Goal: Task Accomplishment & Management: Use online tool/utility

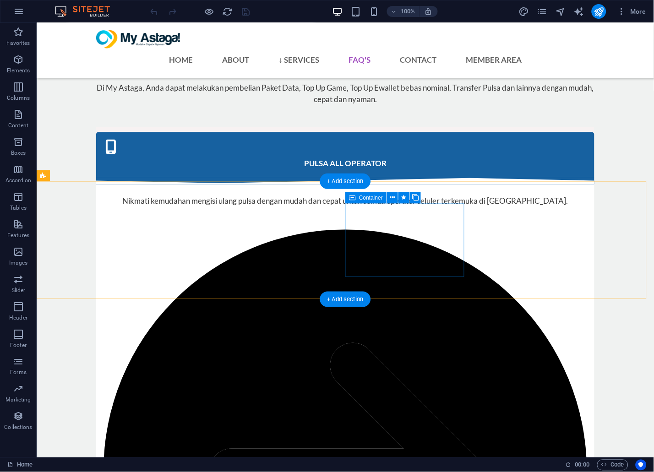
scroll to position [2545, 0]
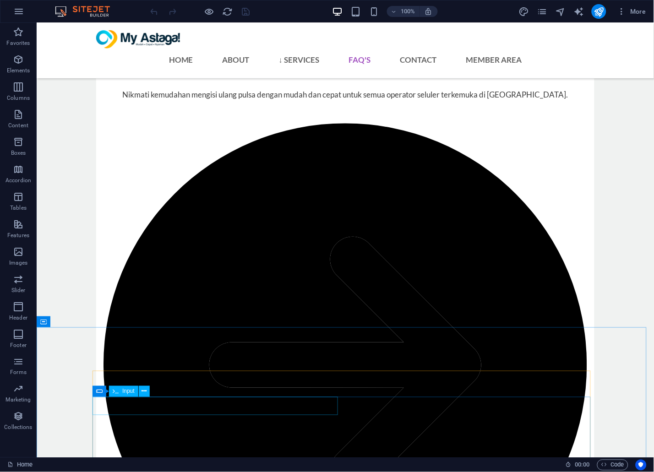
scroll to position [2647, 0]
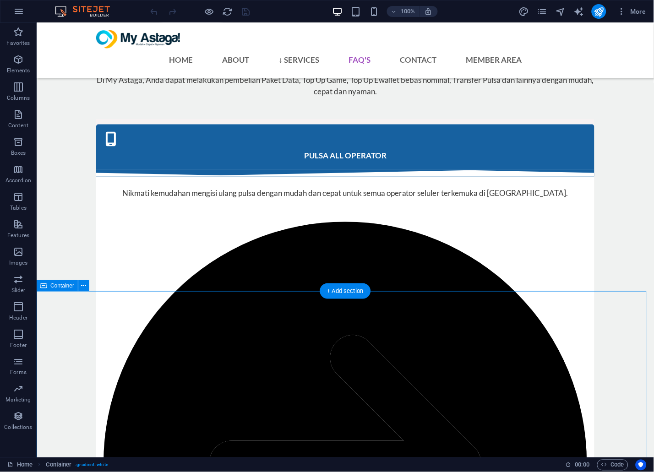
scroll to position [2604, 0]
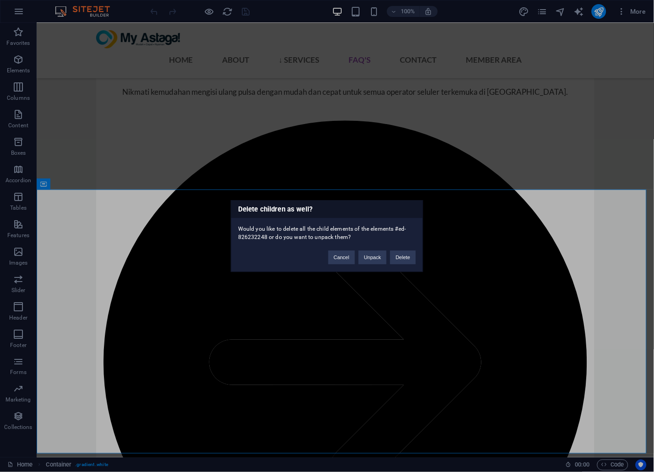
drag, startPoint x: 405, startPoint y: 255, endPoint x: 392, endPoint y: 394, distance: 139.8
click at [394, 390] on div "Delete children as well? Would you like to delete all the child elements of the…" at bounding box center [327, 236] width 654 height 472
click at [344, 257] on button "Cancel" at bounding box center [341, 258] width 27 height 14
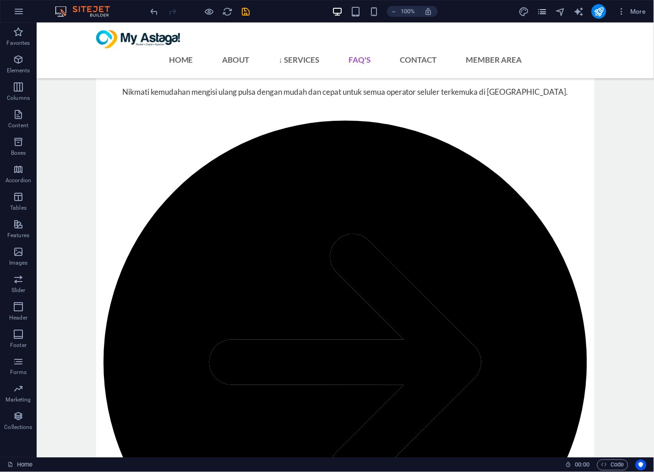
click at [546, 10] on icon "pages" at bounding box center [542, 11] width 11 height 11
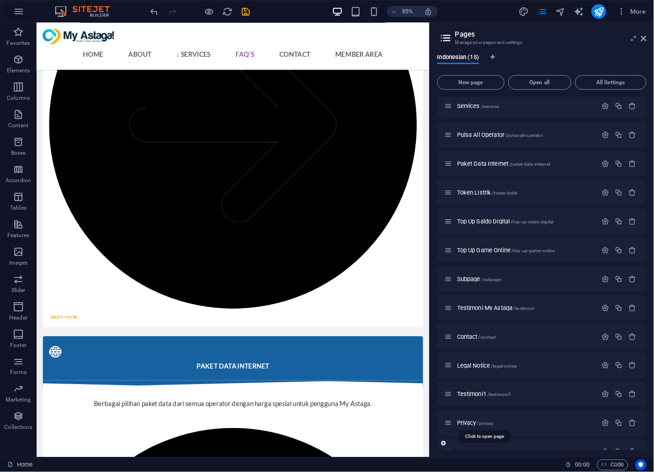
scroll to position [79, 0]
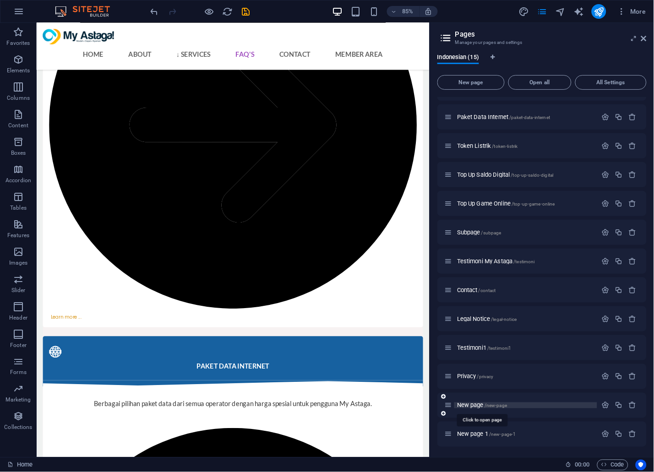
click at [476, 402] on span "New page /new-page" at bounding box center [482, 405] width 50 height 7
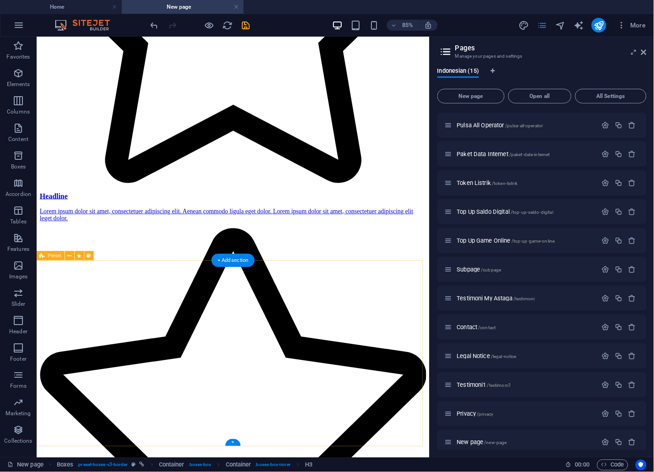
scroll to position [1940, 0]
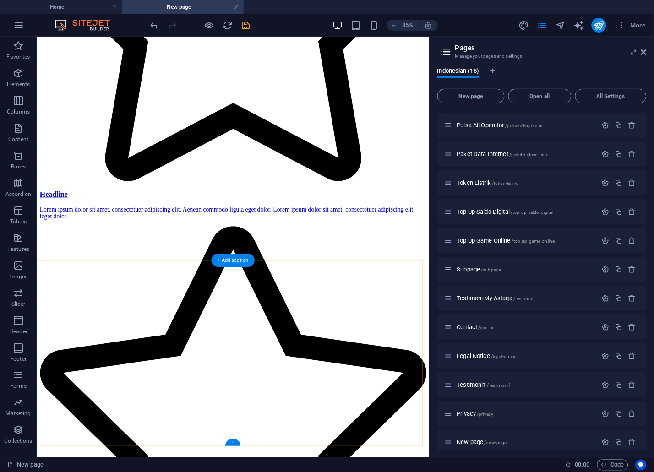
drag, startPoint x: 236, startPoint y: 441, endPoint x: 151, endPoint y: 678, distance: 252.2
click at [236, 441] on div "+" at bounding box center [232, 442] width 15 height 7
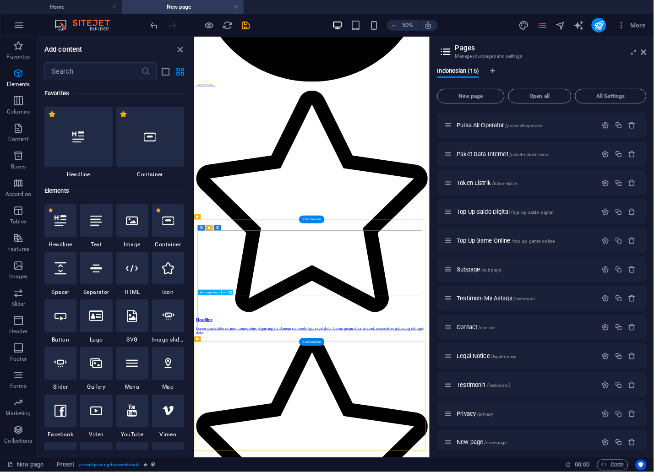
scroll to position [1602, 0]
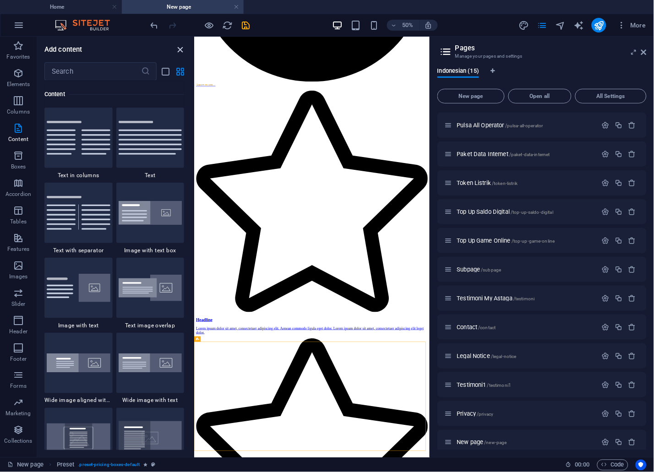
click at [181, 46] on icon "close panel" at bounding box center [180, 49] width 11 height 11
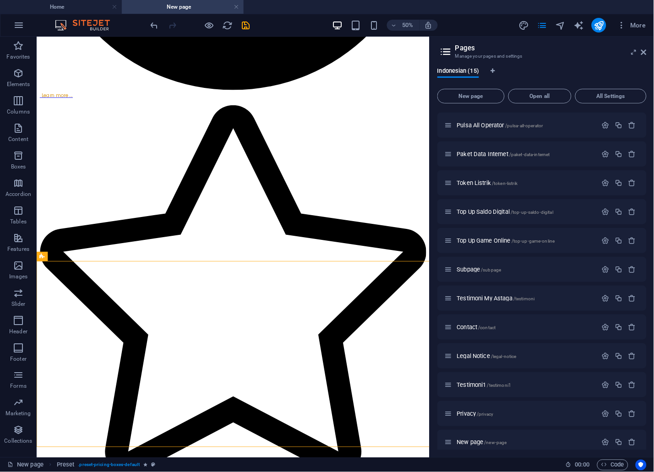
scroll to position [1940, 0]
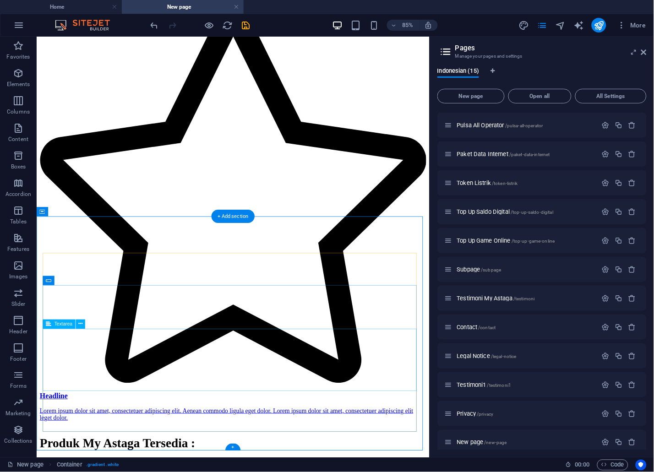
scroll to position [2211, 0]
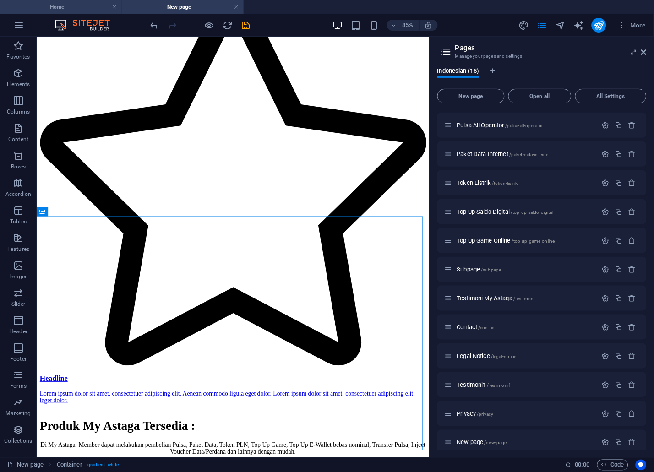
click at [71, 10] on h4 "Home" at bounding box center [61, 7] width 122 height 10
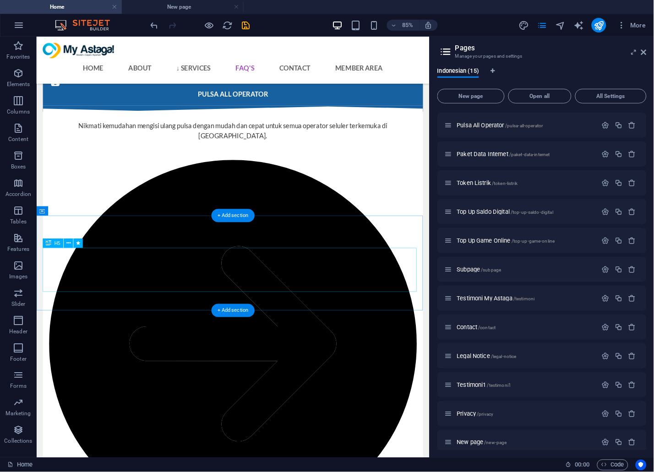
scroll to position [2463, 0]
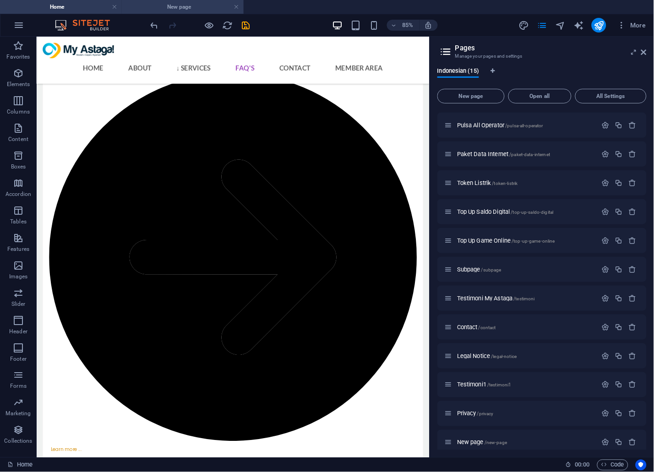
click at [186, 4] on h4 "New page" at bounding box center [183, 7] width 122 height 10
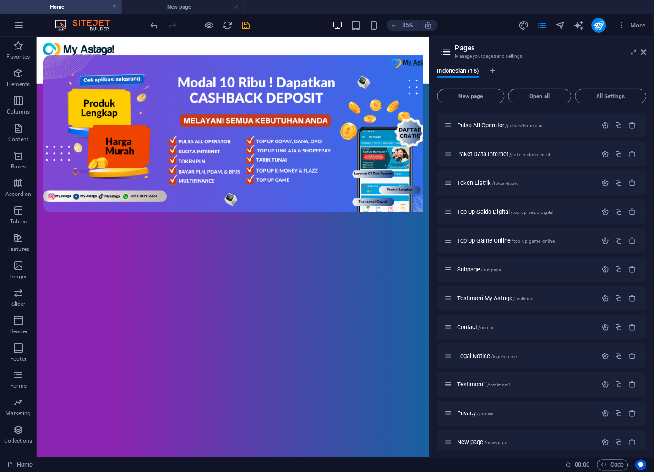
scroll to position [2211, 0]
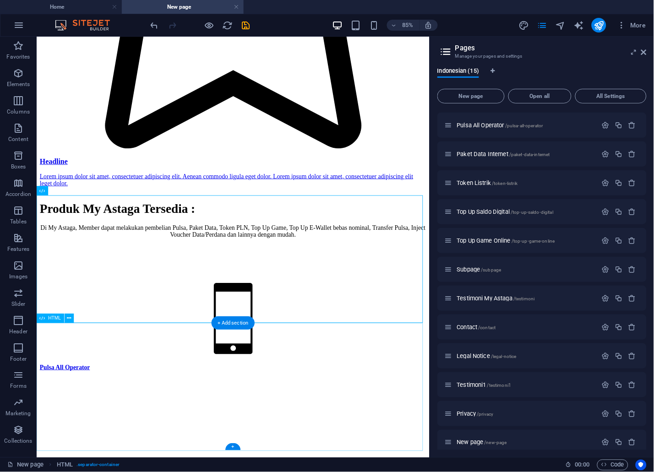
scroll to position [2512, 0]
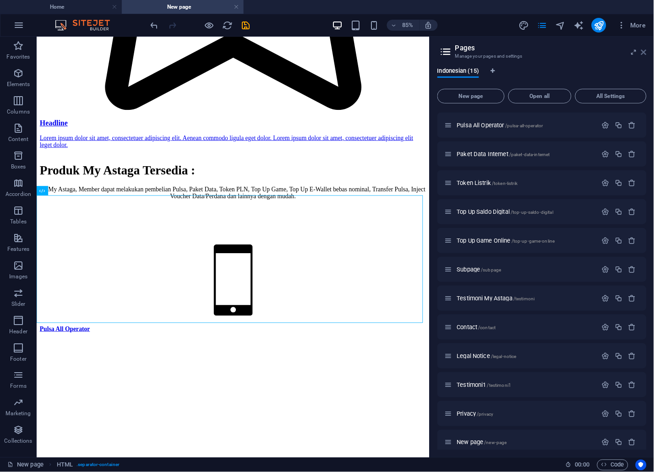
click at [645, 55] on icon at bounding box center [643, 52] width 5 height 7
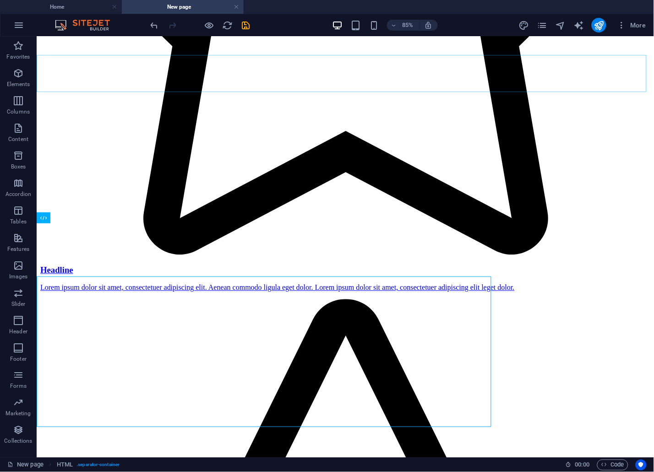
scroll to position [2464, 0]
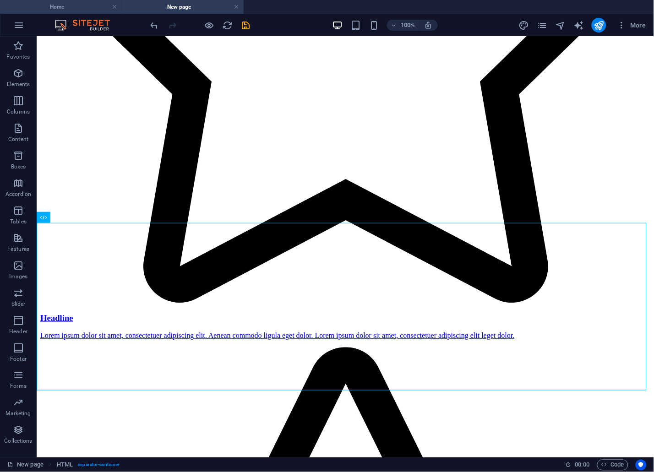
click at [59, 8] on h4 "Home" at bounding box center [61, 7] width 122 height 10
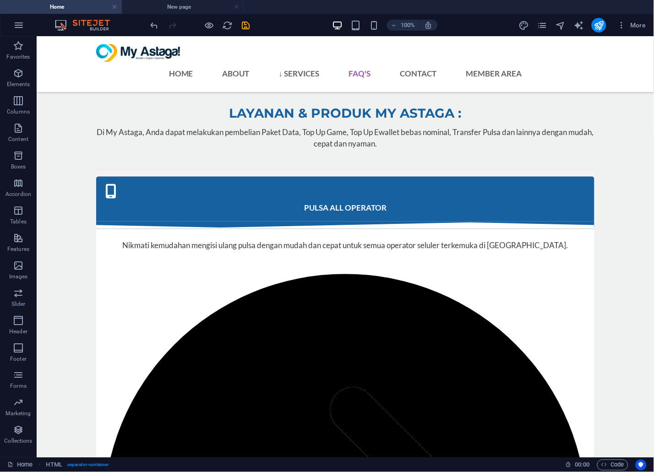
scroll to position [2495, 0]
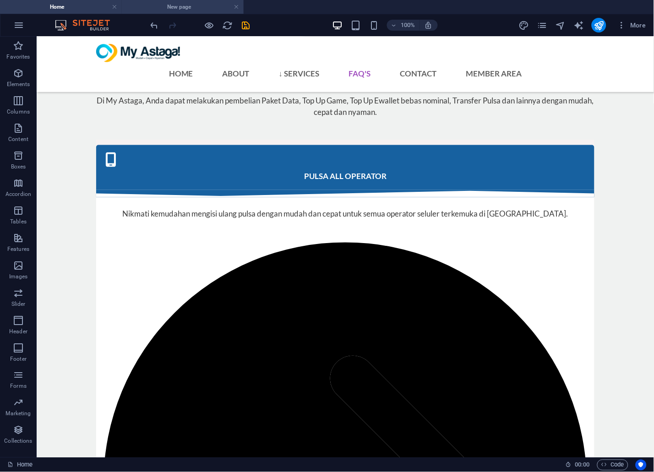
click at [170, 2] on h4 "New page" at bounding box center [183, 7] width 122 height 10
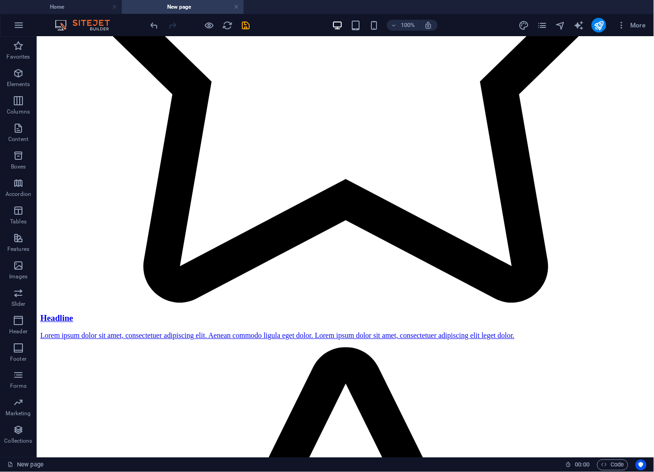
scroll to position [0, 0]
click at [70, 4] on h4 "Home" at bounding box center [61, 7] width 122 height 10
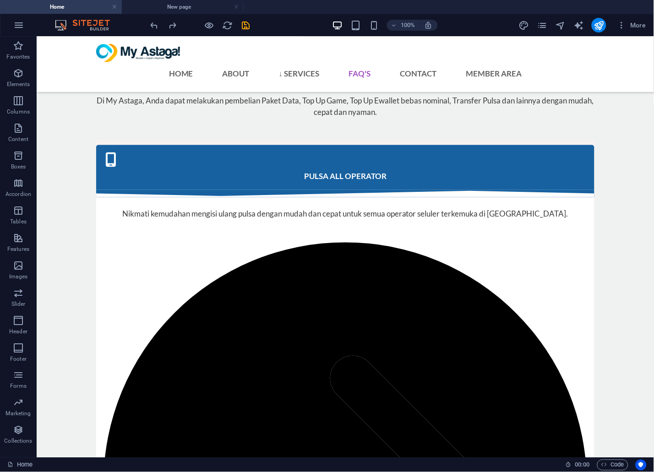
click at [36, 314] on div "Favorites Elements Columns Content Boxes Accordion Tables Features Images Slide…" at bounding box center [18, 247] width 37 height 421
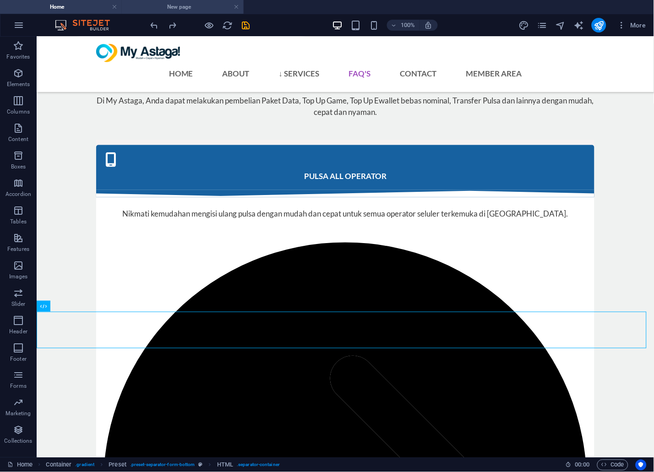
click at [202, 6] on h4 "New page" at bounding box center [183, 7] width 122 height 10
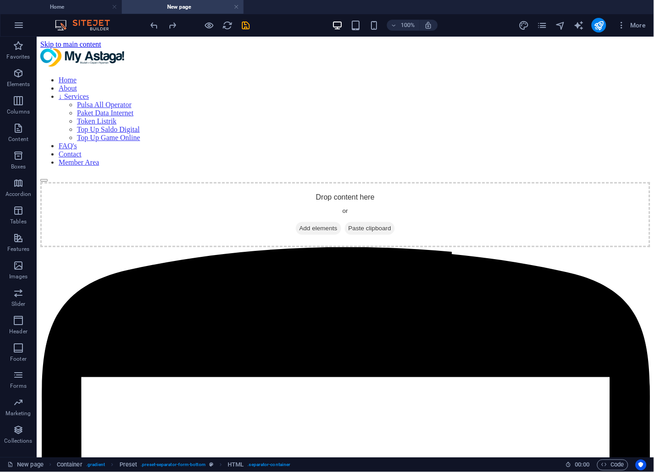
scroll to position [2464, 0]
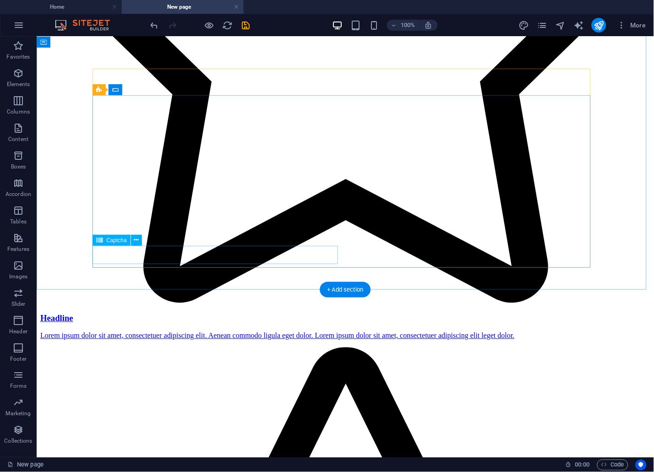
scroll to position [2397, 0]
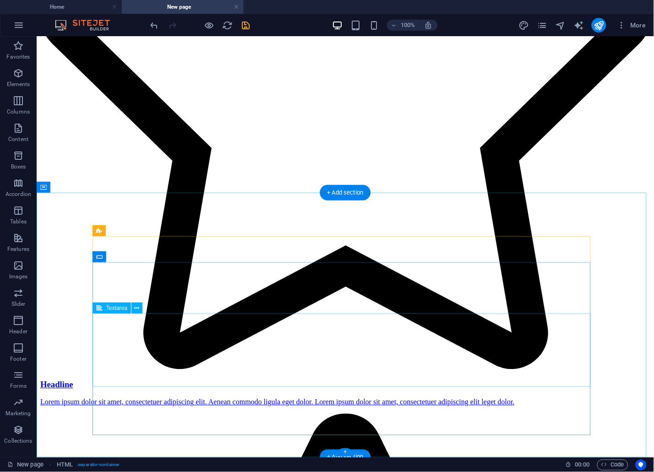
scroll to position [2230, 0]
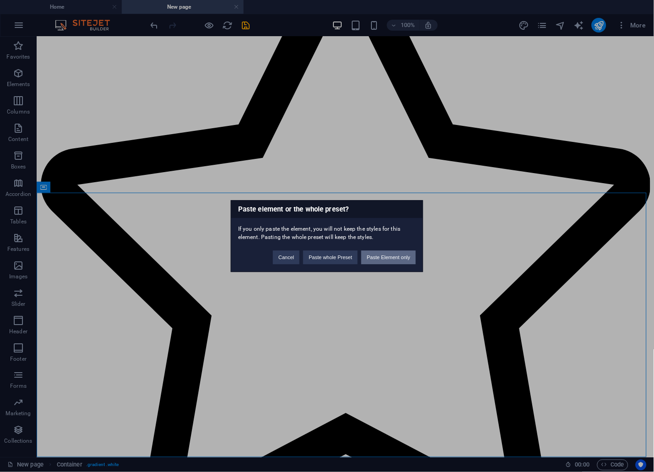
click at [394, 256] on button "Paste Element only" at bounding box center [388, 258] width 55 height 14
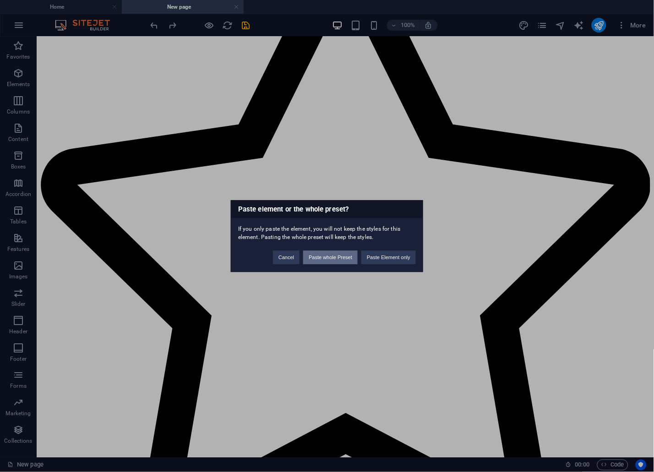
click at [321, 258] on button "Paste whole Preset" at bounding box center [330, 258] width 55 height 14
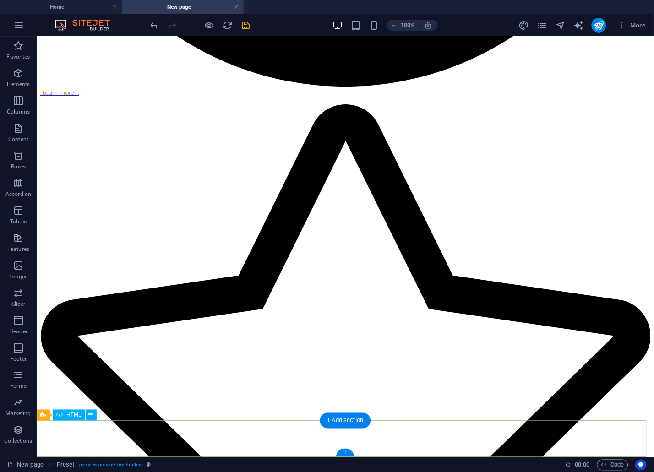
scroll to position [2266, 0]
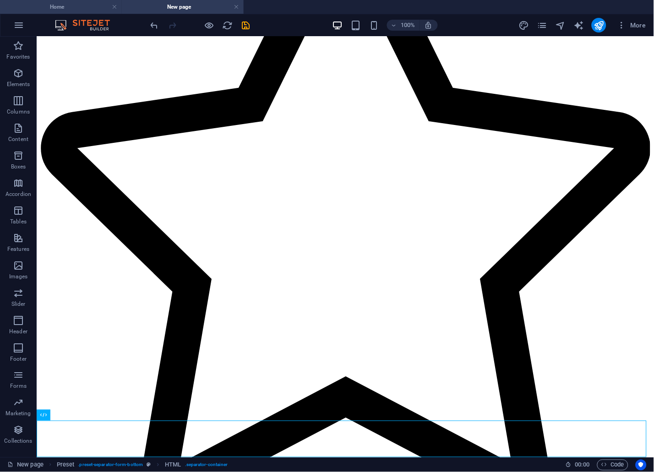
click at [64, 2] on h4 "Home" at bounding box center [61, 7] width 122 height 10
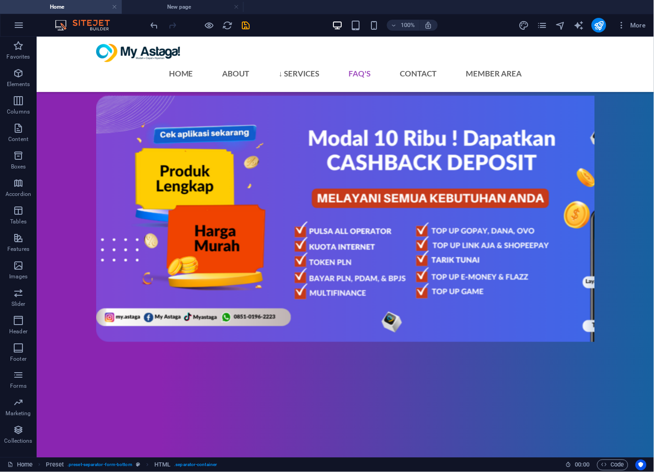
scroll to position [2495, 0]
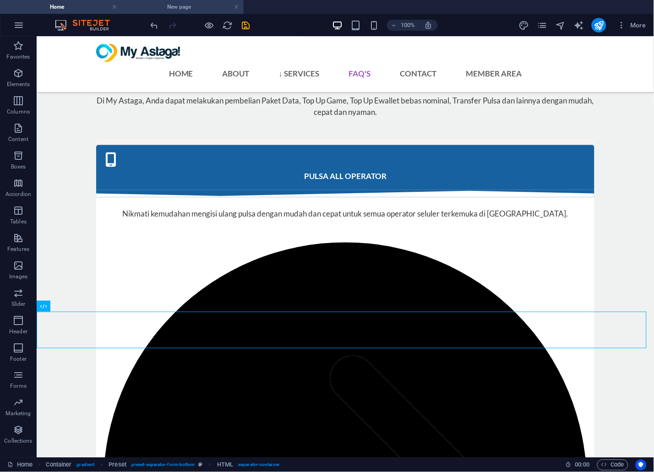
click at [172, 4] on h4 "New page" at bounding box center [183, 7] width 122 height 10
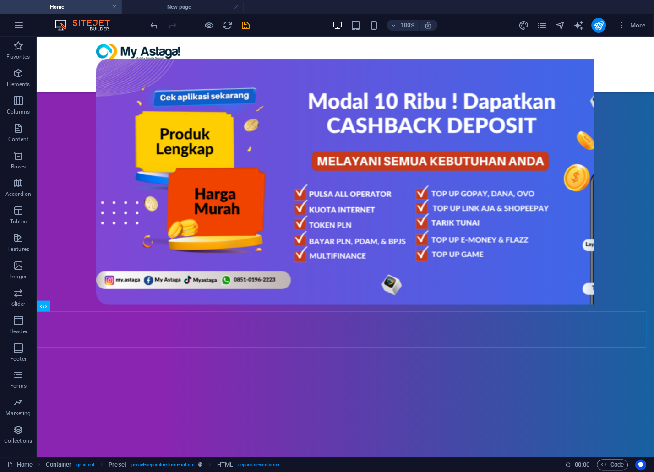
scroll to position [2266, 0]
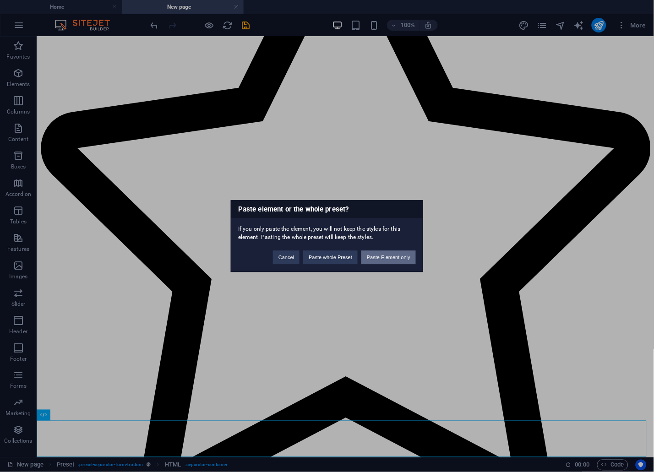
click at [390, 252] on button "Paste Element only" at bounding box center [388, 258] width 55 height 14
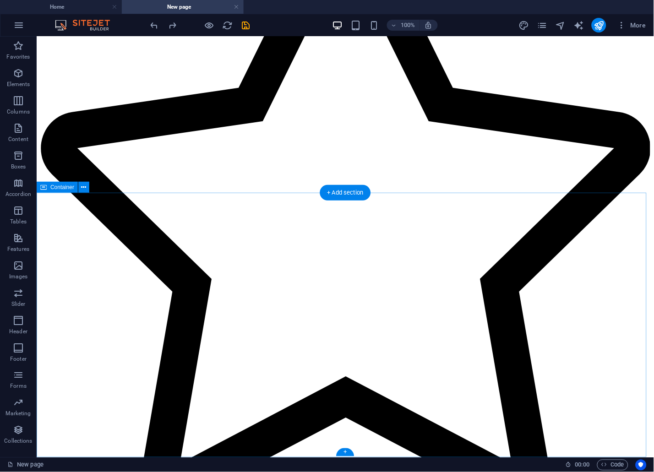
scroll to position [2230, 0]
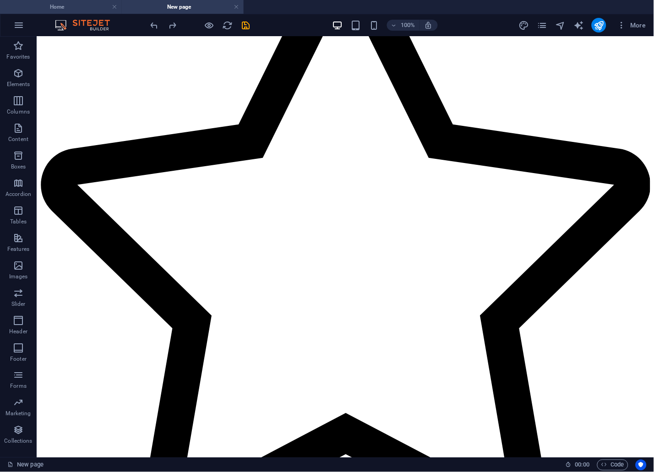
click at [69, 5] on h4 "Home" at bounding box center [61, 7] width 122 height 10
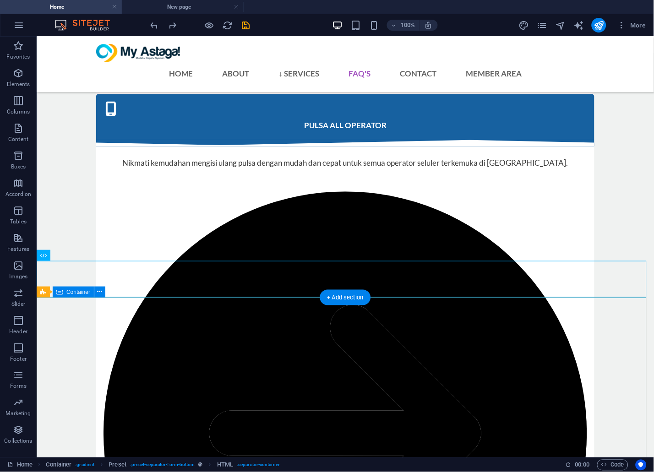
scroll to position [2659, 0]
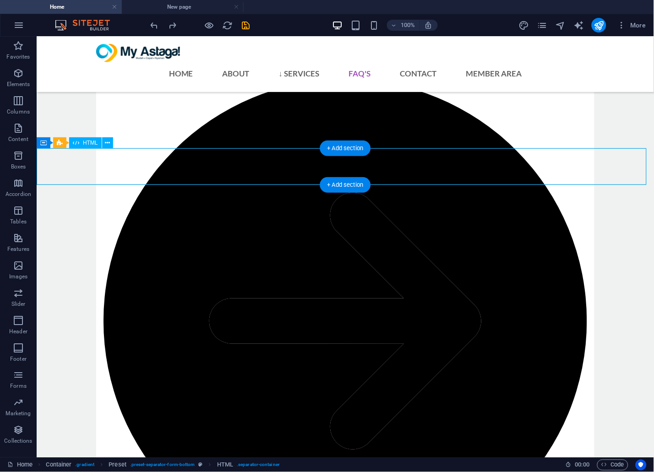
click at [104, 140] on button at bounding box center [107, 142] width 11 height 11
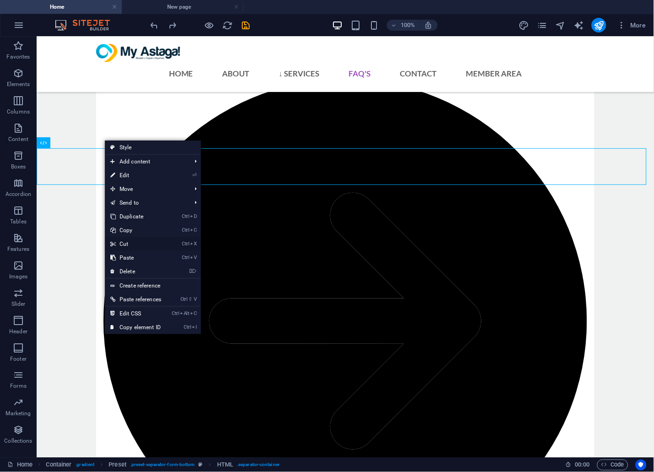
click at [133, 247] on link "Ctrl X Cut" at bounding box center [136, 244] width 62 height 14
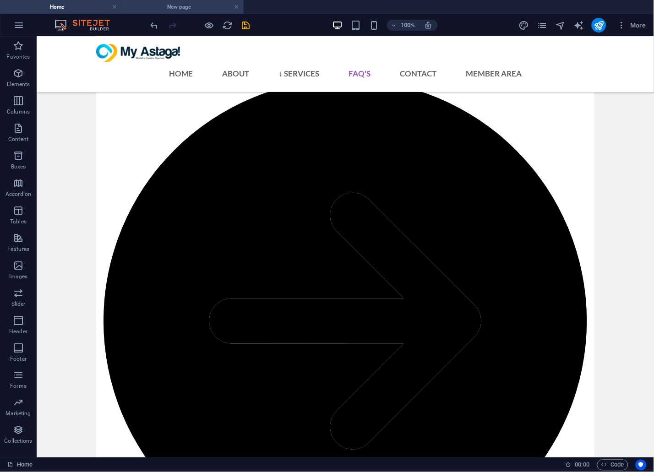
click at [173, 8] on h4 "New page" at bounding box center [183, 7] width 122 height 10
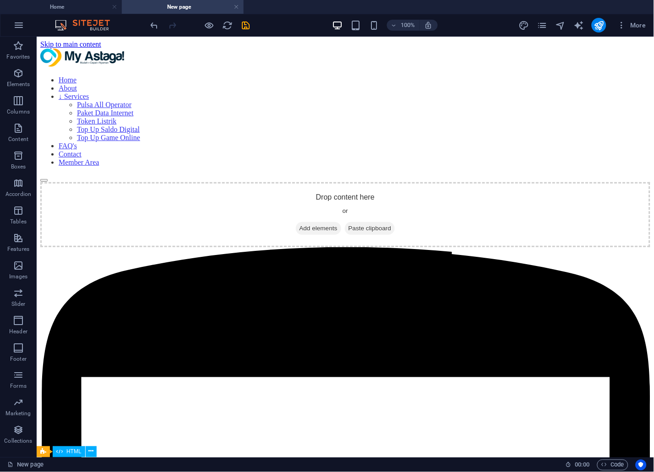
scroll to position [2230, 0]
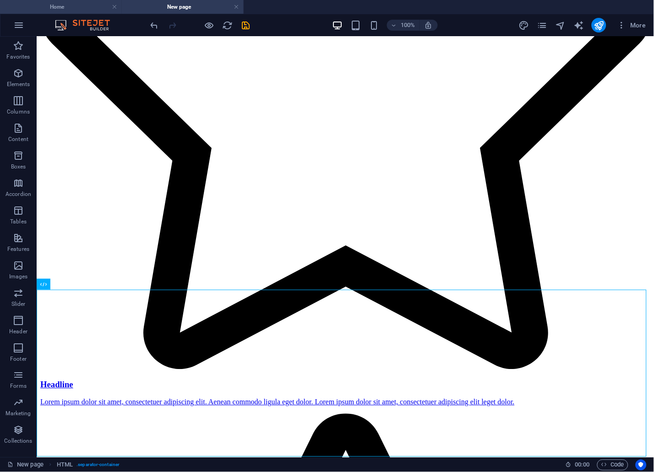
drag, startPoint x: 80, startPoint y: 7, endPoint x: 79, endPoint y: 12, distance: 5.1
click at [62, 5] on h4 "Home" at bounding box center [61, 7] width 122 height 10
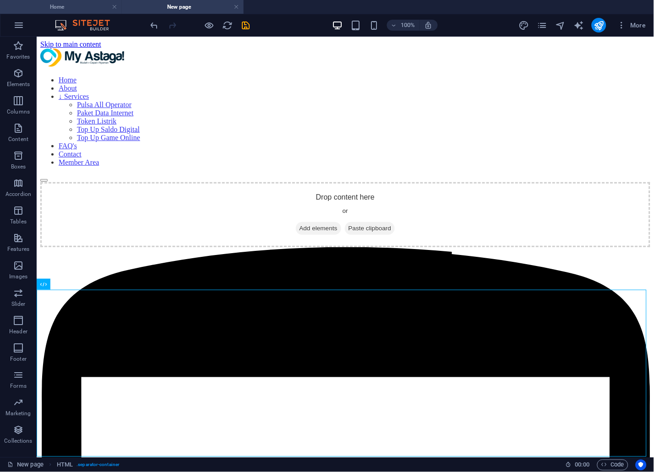
scroll to position [2659, 0]
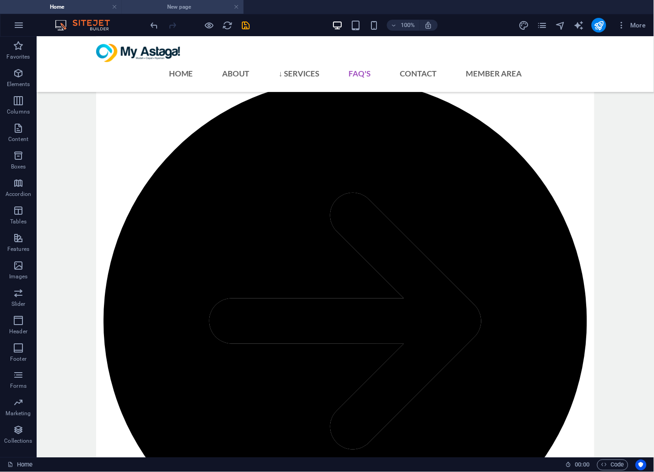
drag, startPoint x: 154, startPoint y: 4, endPoint x: 154, endPoint y: 10, distance: 6.4
click at [157, 9] on h4 "New page" at bounding box center [183, 7] width 122 height 10
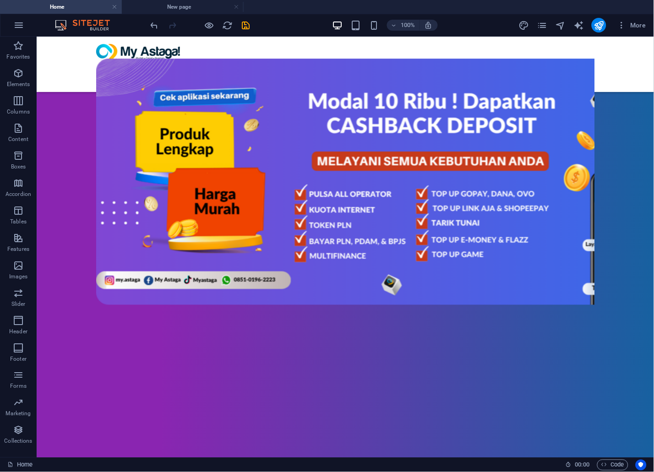
scroll to position [2397, 0]
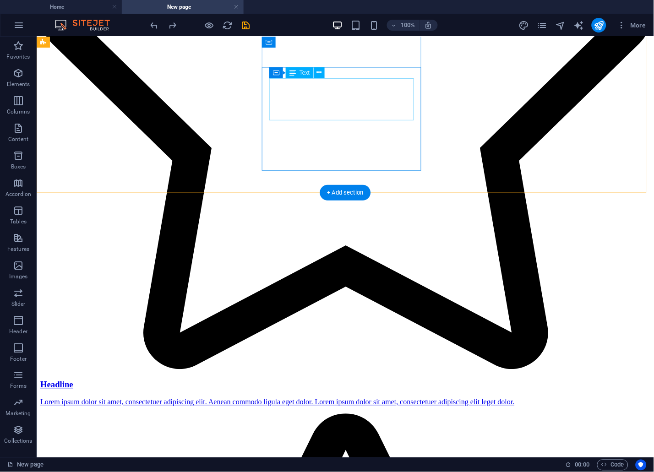
scroll to position [2230, 0]
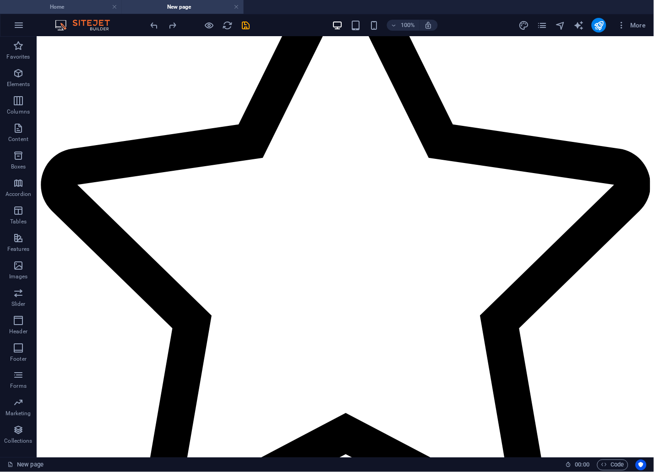
click at [88, 5] on h4 "Home" at bounding box center [61, 7] width 122 height 10
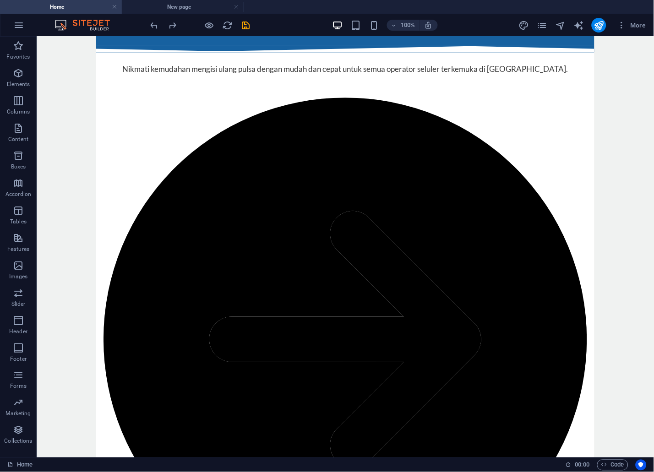
scroll to position [0, 0]
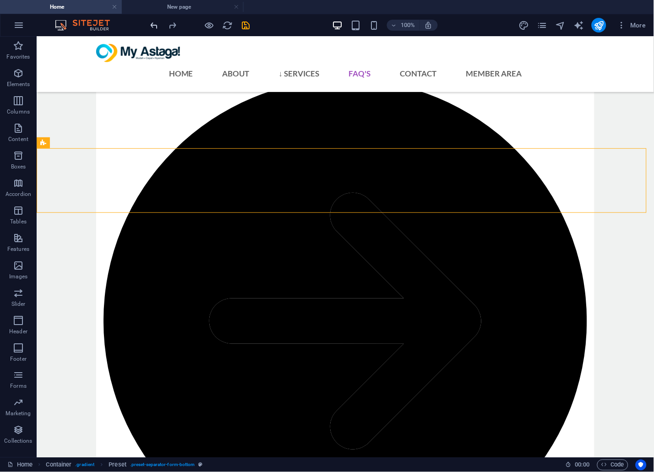
click at [152, 26] on icon "undo" at bounding box center [154, 25] width 11 height 11
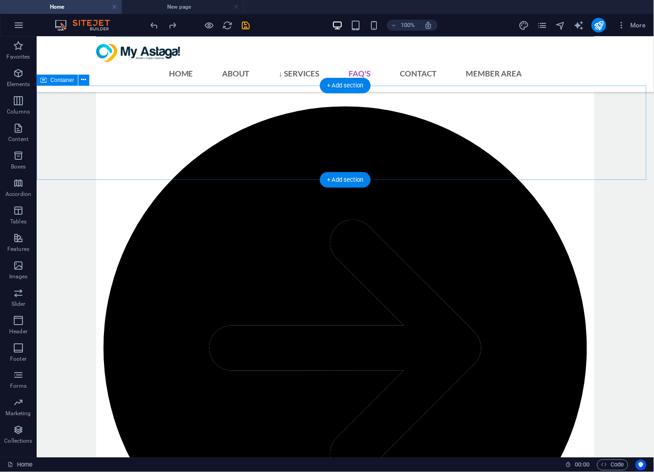
scroll to position [2659, 0]
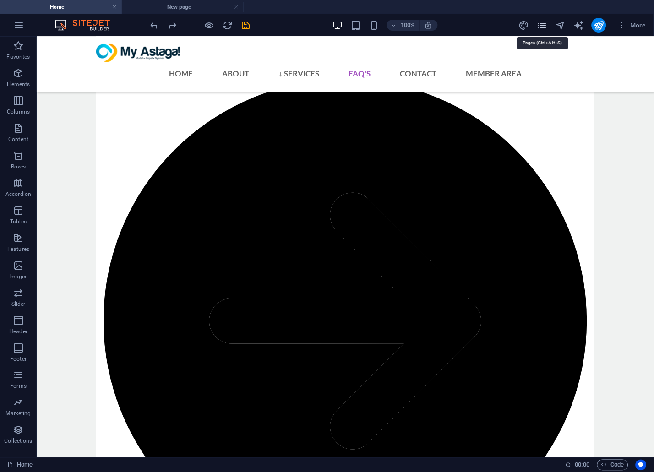
click at [544, 21] on icon "pages" at bounding box center [542, 25] width 11 height 11
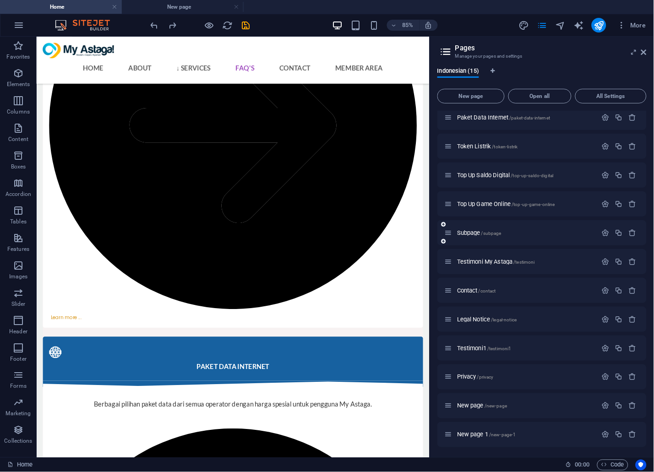
scroll to position [93, 0]
click at [470, 316] on span "Legal Notice /legal-notice" at bounding box center [487, 319] width 60 height 7
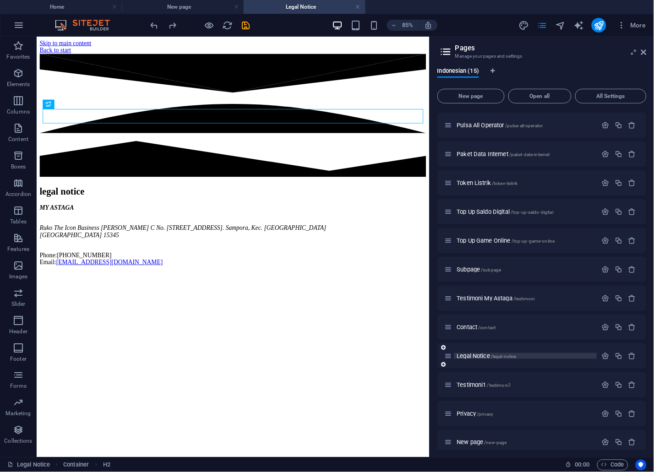
scroll to position [0, 0]
click at [360, 6] on link at bounding box center [358, 7] width 5 height 9
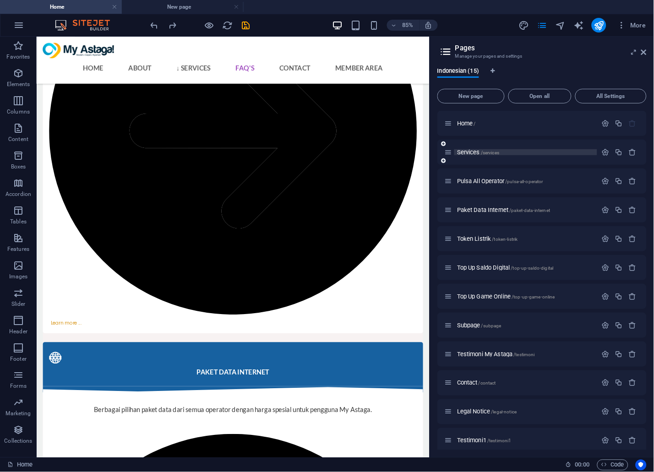
click at [474, 152] on span "Services /services" at bounding box center [478, 152] width 42 height 7
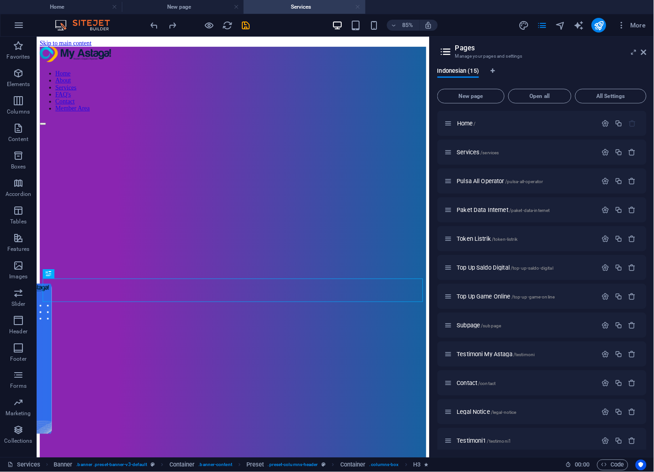
click at [359, 6] on link at bounding box center [358, 7] width 5 height 9
click at [359, 8] on ul "Home New page Services" at bounding box center [327, 7] width 654 height 14
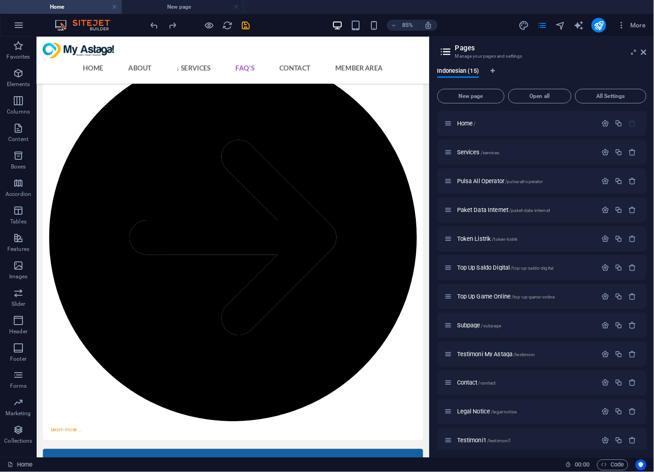
scroll to position [2616, 0]
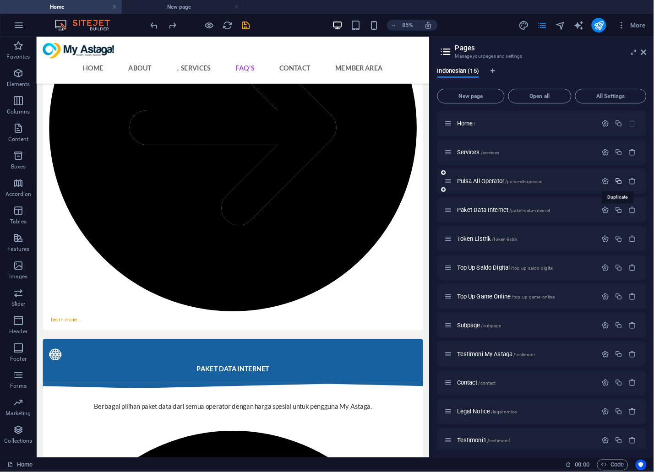
click at [618, 179] on icon "button" at bounding box center [619, 181] width 8 height 8
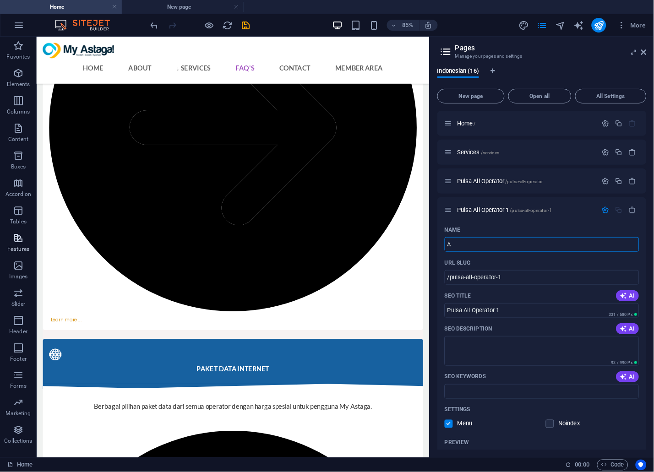
type input "A"
type input "/a"
type input "A"
type input "Ab"
type input "/ab"
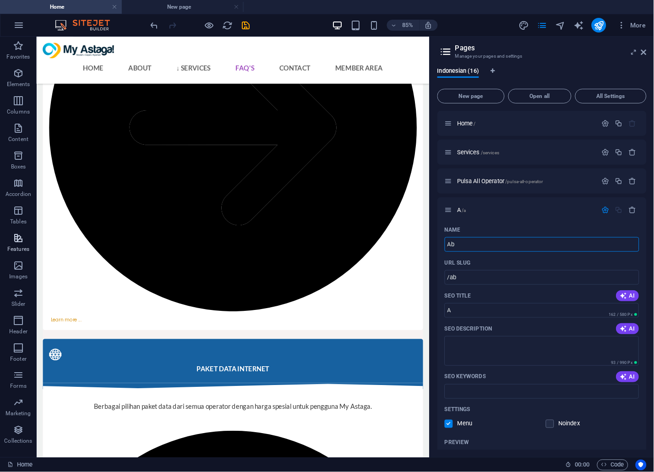
type input "Ab"
type input "About"
type input "/about"
type input "About"
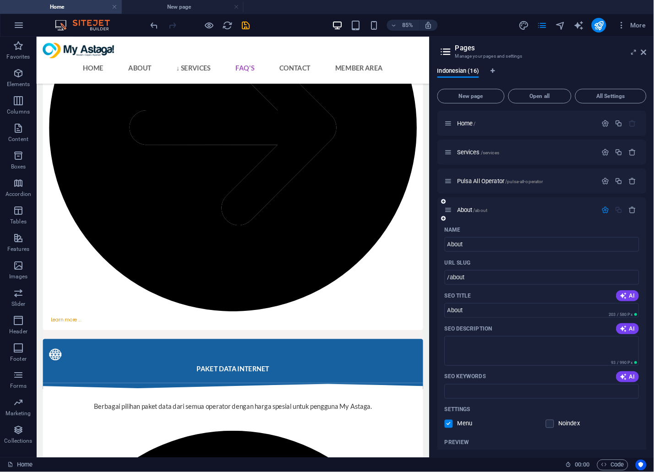
click at [605, 212] on icon "button" at bounding box center [606, 210] width 8 height 8
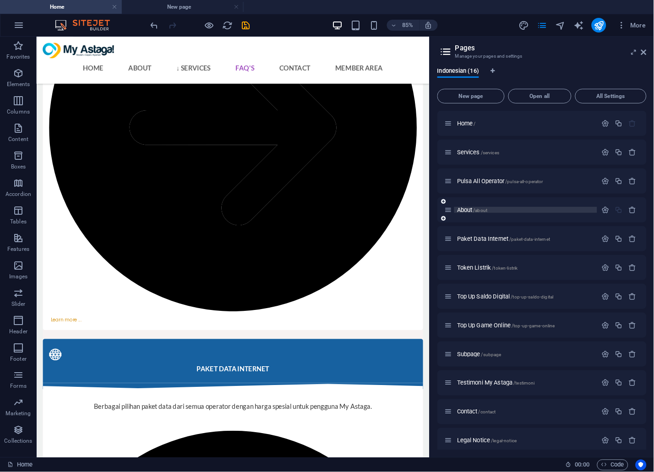
click at [512, 211] on p "About /about" at bounding box center [525, 210] width 137 height 6
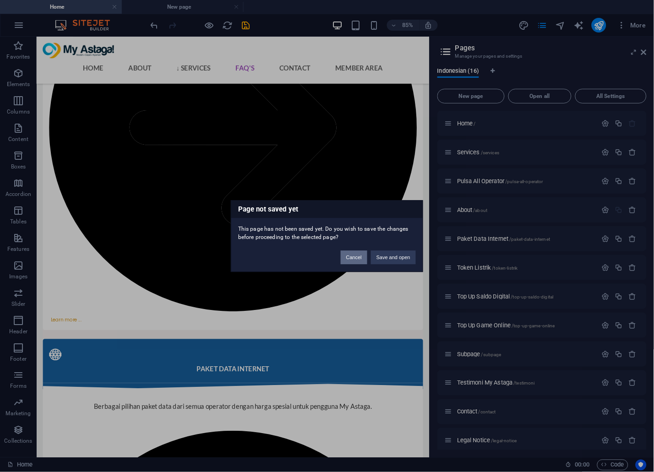
click at [361, 257] on button "Cancel" at bounding box center [354, 258] width 27 height 14
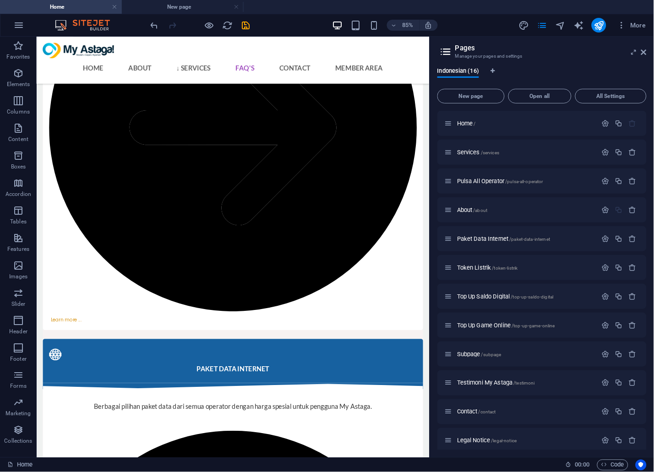
drag, startPoint x: 526, startPoint y: 212, endPoint x: 514, endPoint y: 139, distance: 74.3
click at [514, 139] on div "Home / Services /services Pulsa All Operator /pulsa-all-operator About /about P…" at bounding box center [542, 340] width 209 height 458
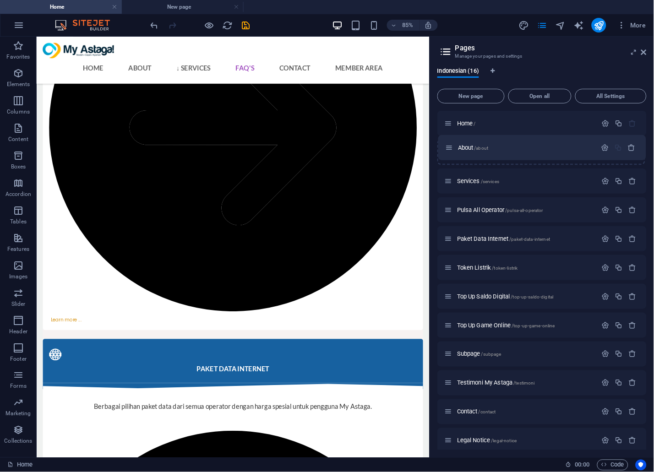
drag, startPoint x: 445, startPoint y: 212, endPoint x: 446, endPoint y: 148, distance: 64.6
click at [446, 148] on div "Home / Services /services Pulsa All Operator /pulsa-all-operator About /about P…" at bounding box center [542, 340] width 209 height 458
click at [464, 152] on span "About /about" at bounding box center [472, 152] width 31 height 7
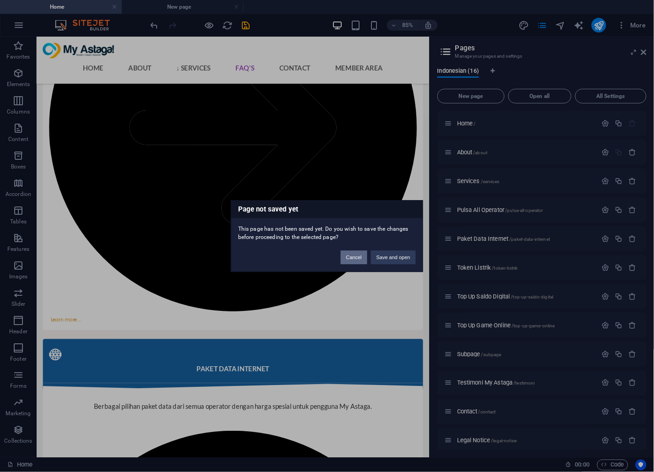
click at [350, 258] on button "Cancel" at bounding box center [354, 258] width 27 height 14
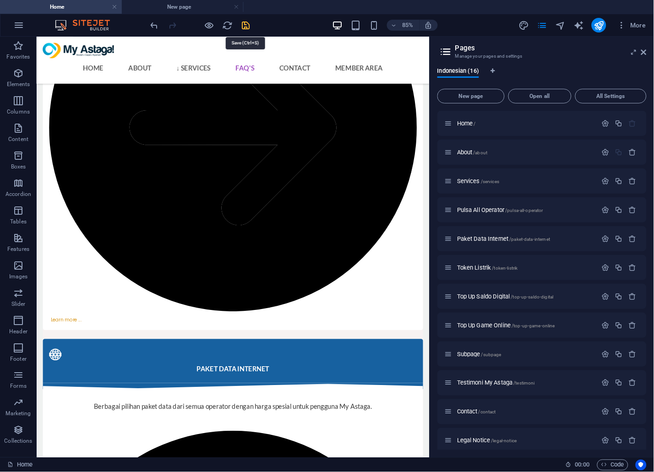
drag, startPoint x: 245, startPoint y: 27, endPoint x: 304, endPoint y: 33, distance: 59.0
click at [245, 27] on icon "save" at bounding box center [246, 25] width 11 height 11
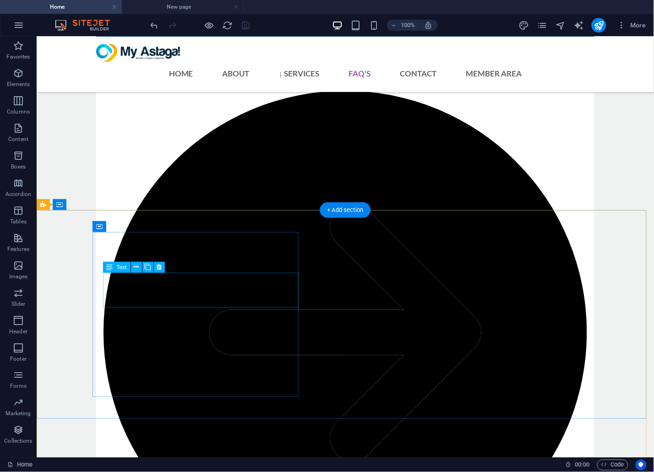
scroll to position [2659, 0]
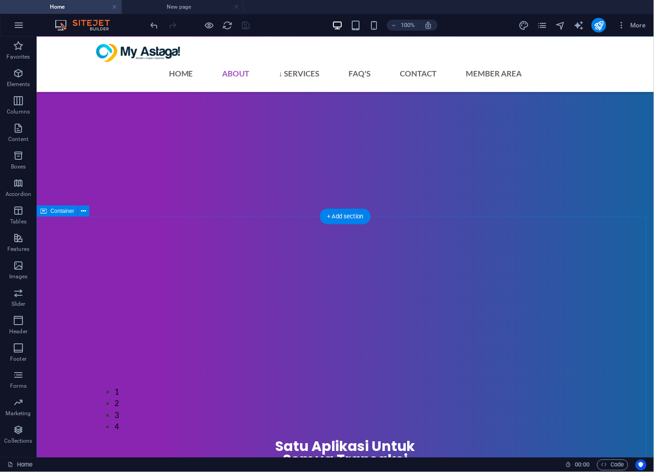
scroll to position [571, 0]
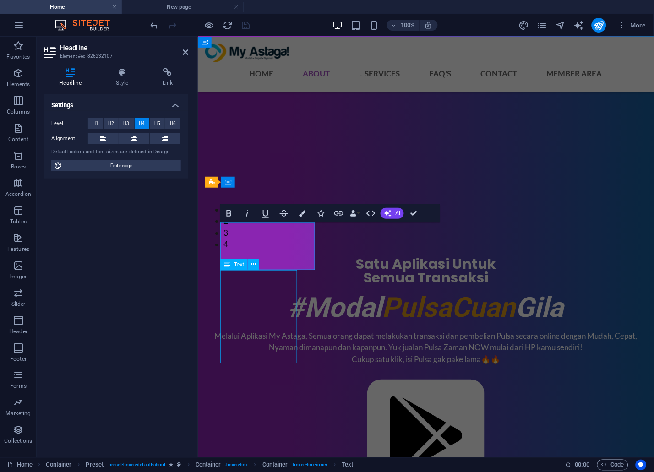
scroll to position [620, 0]
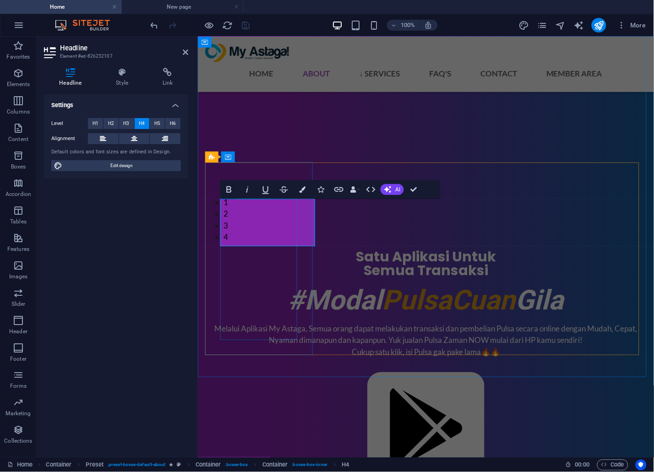
click at [184, 54] on icon at bounding box center [185, 52] width 5 height 7
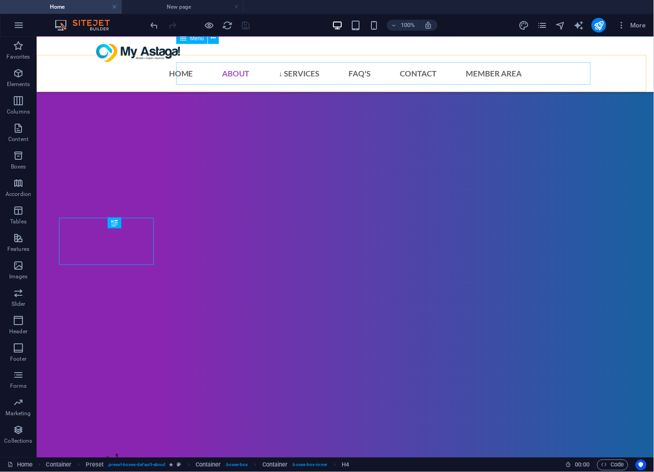
scroll to position [645, 0]
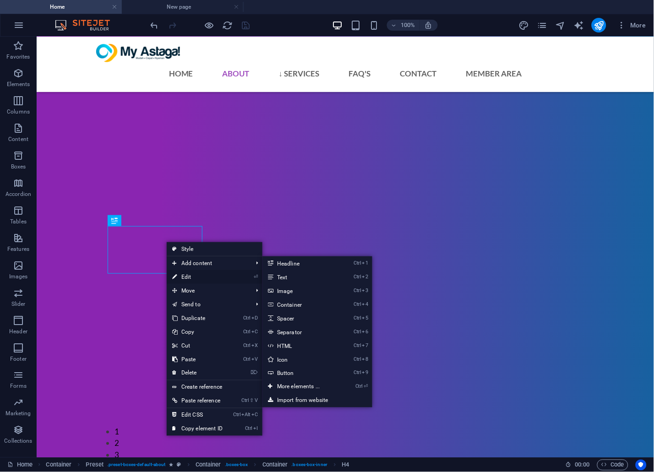
click at [186, 273] on link "⏎ Edit" at bounding box center [197, 277] width 61 height 14
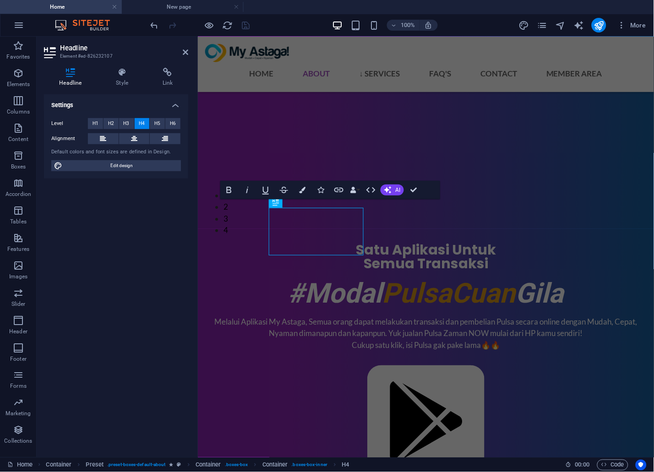
scroll to position [663, 0]
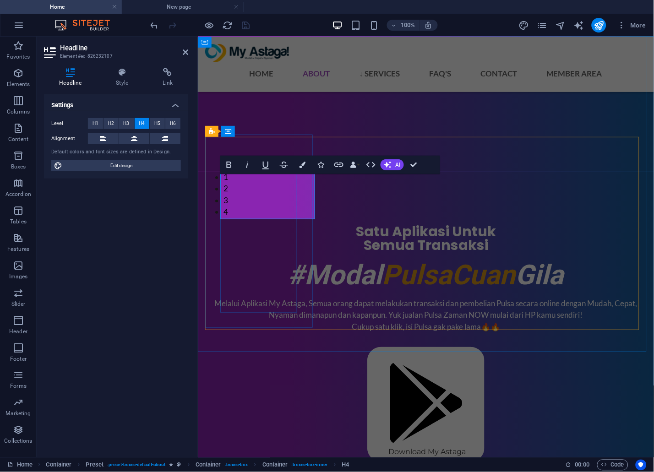
drag, startPoint x: 186, startPoint y: 49, endPoint x: 150, endPoint y: 12, distance: 50.9
click at [186, 49] on icon at bounding box center [185, 52] width 5 height 7
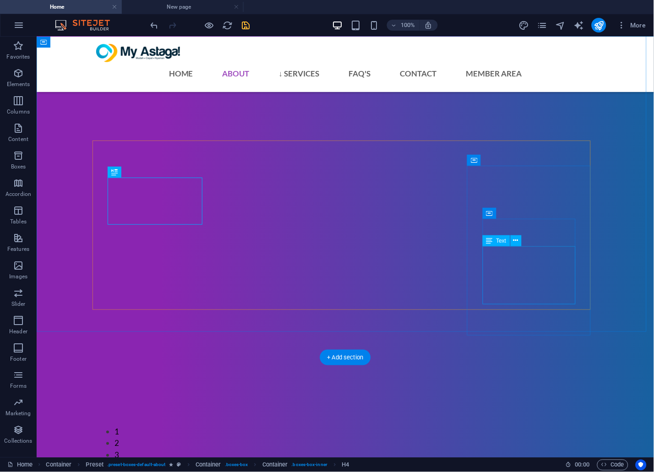
scroll to position [671, 0]
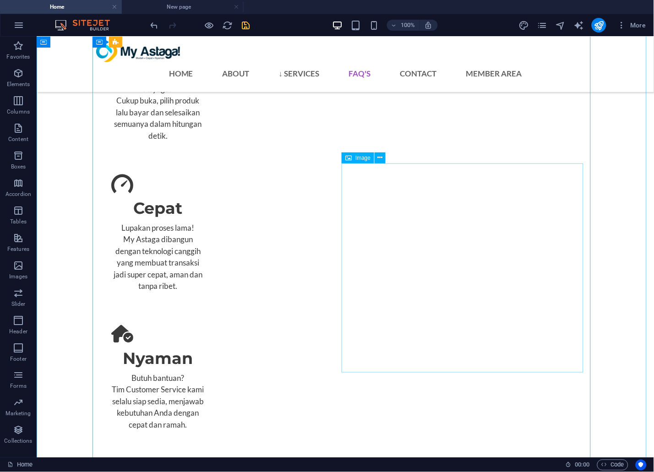
scroll to position [2138, 0]
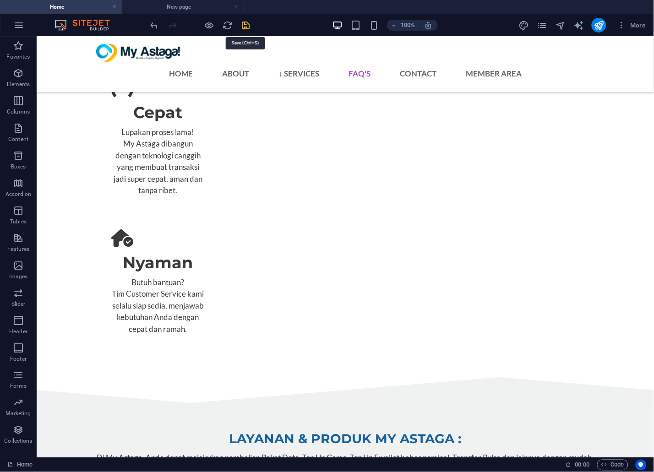
click at [244, 23] on icon "save" at bounding box center [246, 25] width 11 height 11
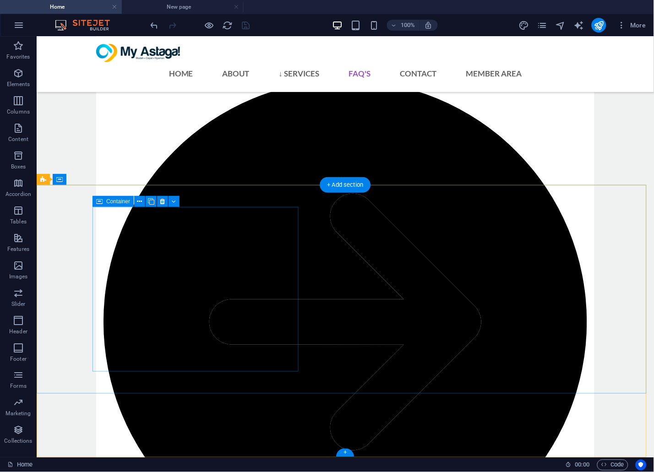
scroll to position [2659, 0]
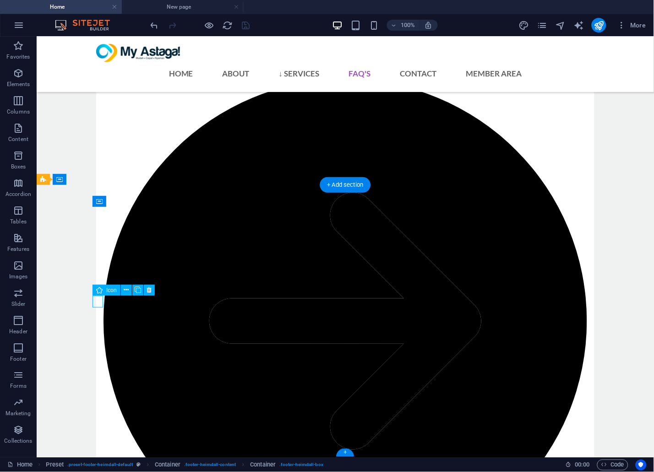
select select "xMidYMid"
select select "px"
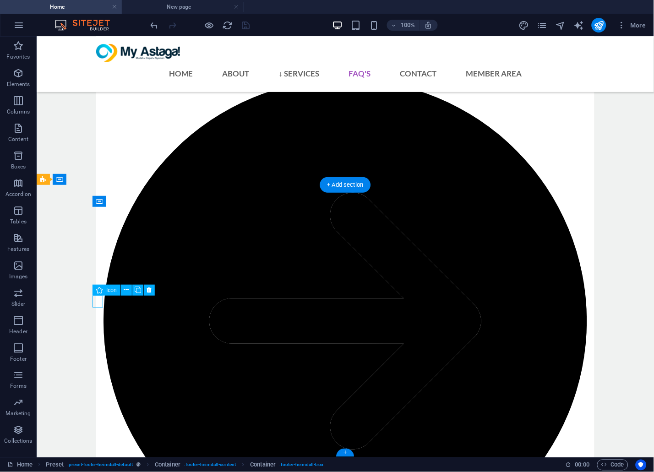
select select "px"
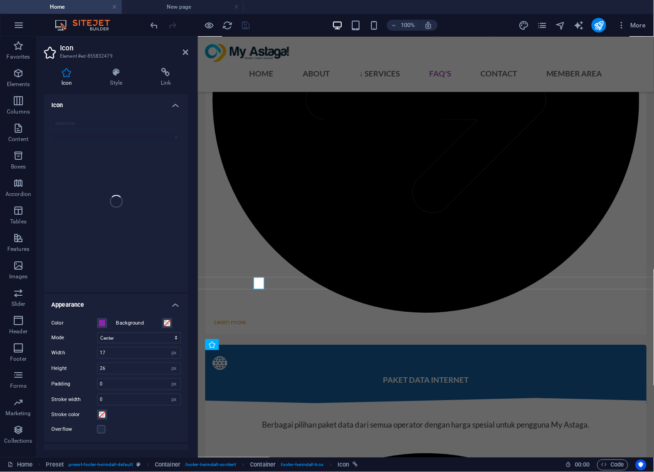
scroll to position [2645, 0]
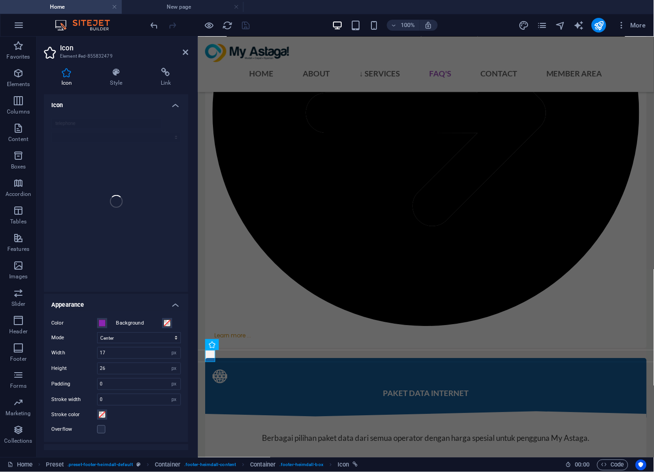
click at [66, 74] on icon at bounding box center [66, 72] width 45 height 9
click at [78, 123] on input "telephone" at bounding box center [106, 123] width 110 height 11
type input "teleg"
click at [66, 168] on icon at bounding box center [67, 168] width 20 height 20
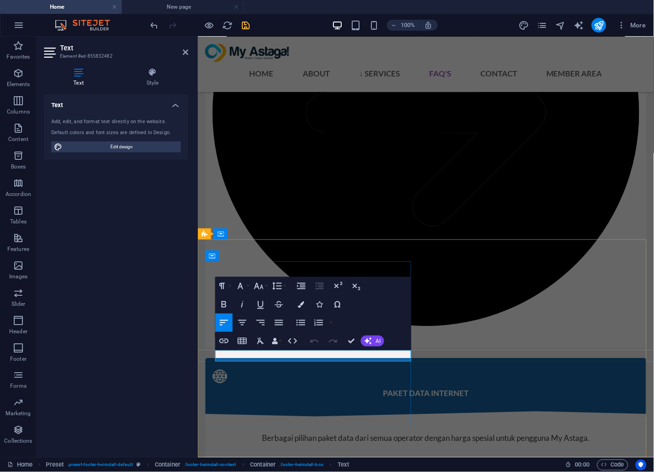
drag, startPoint x: 251, startPoint y: 354, endPoint x: 221, endPoint y: 351, distance: 29.9
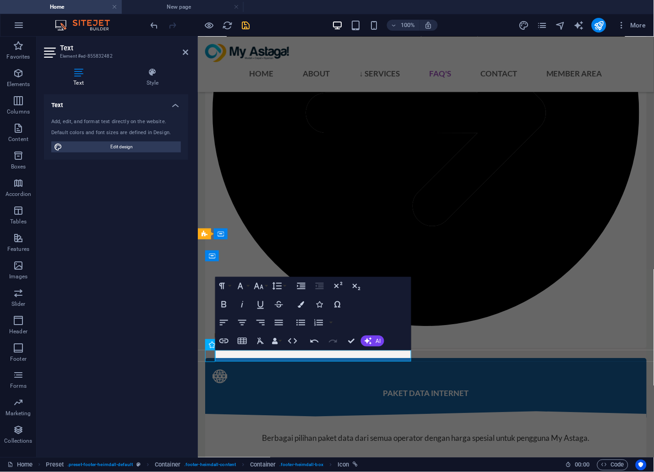
select select "xMidYMid"
select select "px"
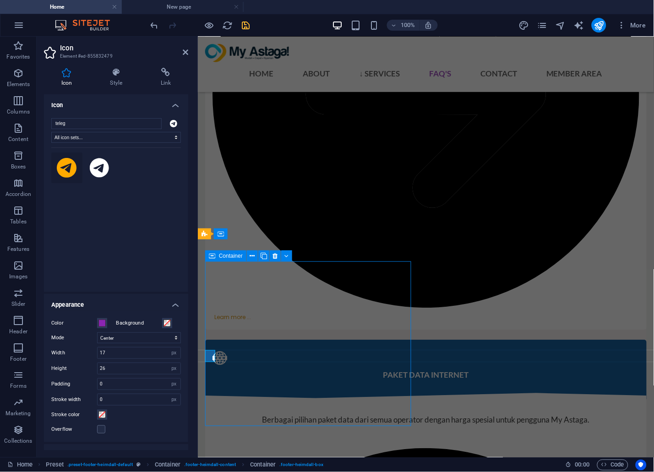
scroll to position [2621, 0]
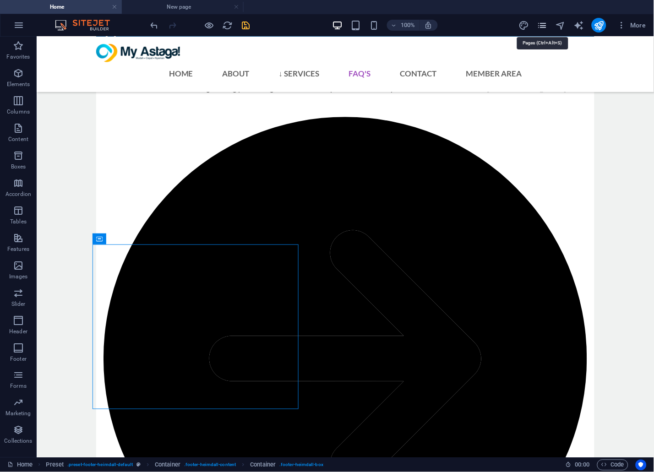
click at [546, 20] on icon "pages" at bounding box center [542, 25] width 11 height 11
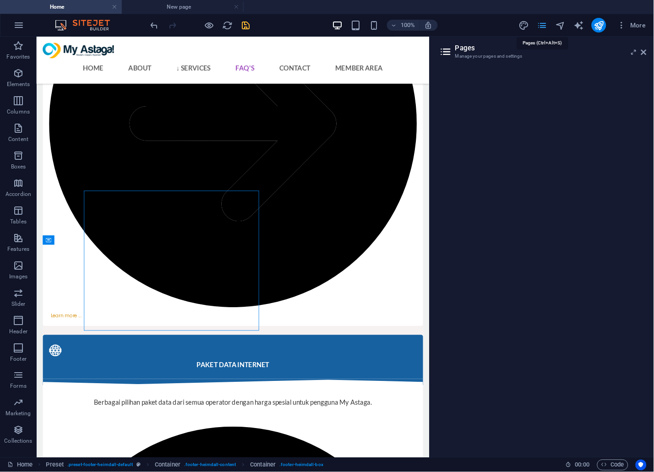
scroll to position [2619, 0]
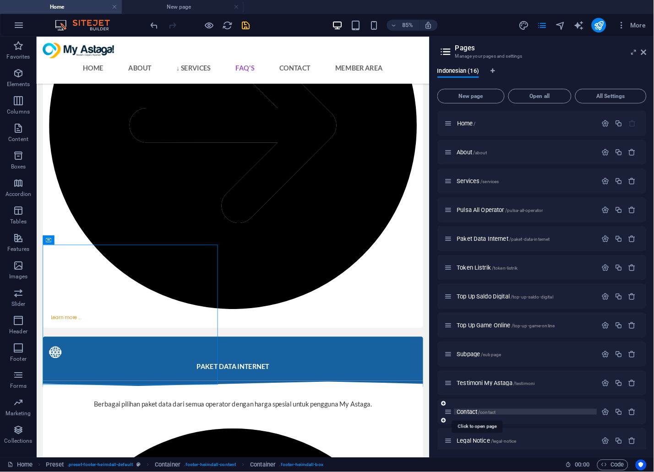
click at [476, 410] on span "Contact /contact" at bounding box center [476, 412] width 39 height 7
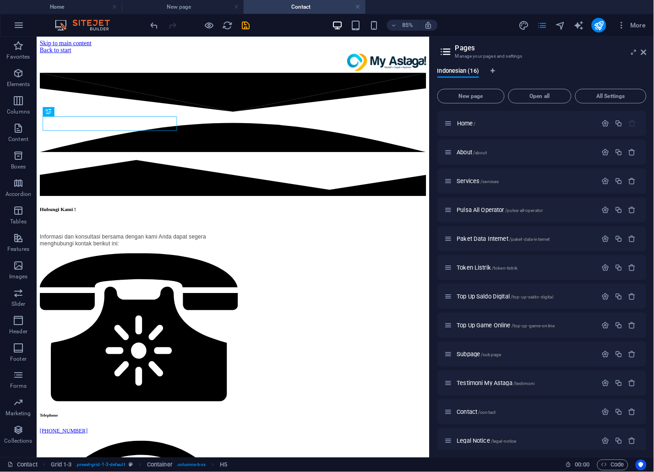
scroll to position [0, 0]
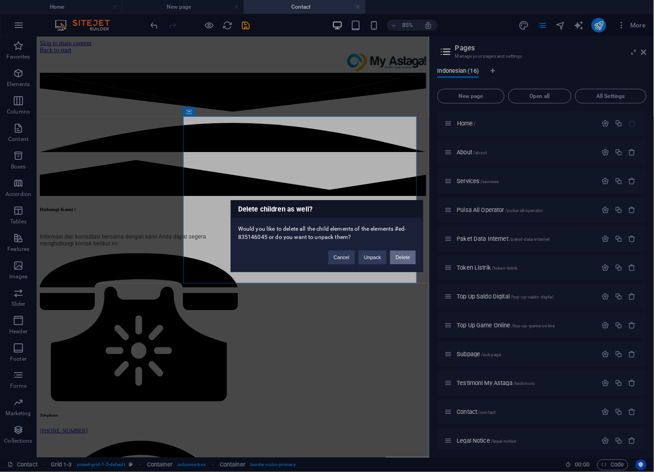
click at [408, 259] on button "Delete" at bounding box center [403, 258] width 26 height 14
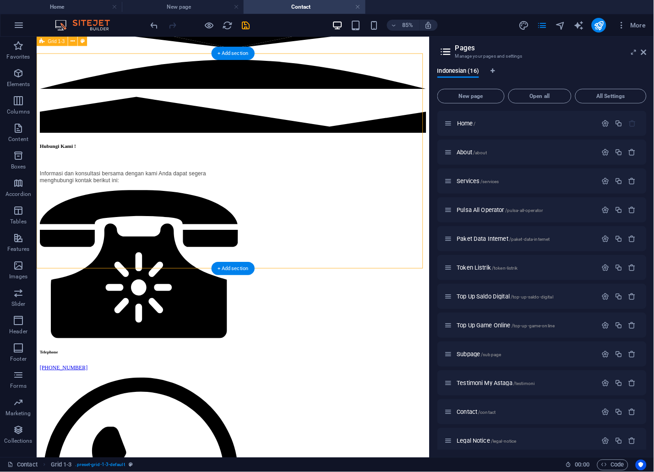
scroll to position [51, 0]
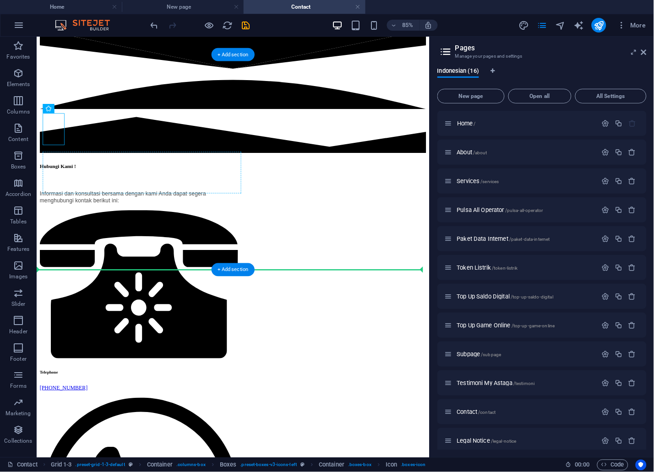
drag, startPoint x: 55, startPoint y: 155, endPoint x: 69, endPoint y: 216, distance: 62.1
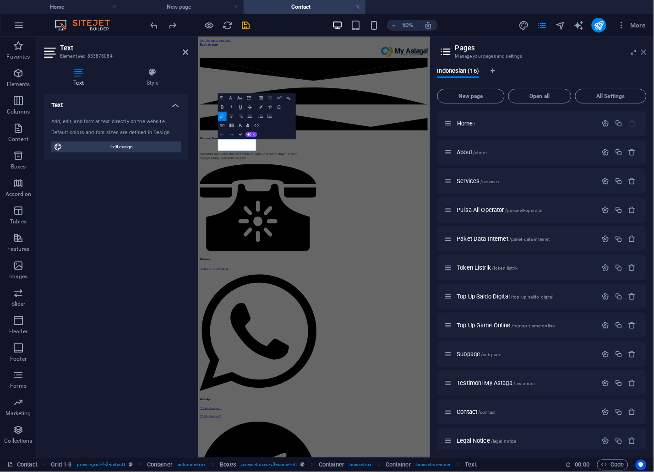
drag, startPoint x: 646, startPoint y: 51, endPoint x: 434, endPoint y: 15, distance: 214.7
click at [646, 51] on icon at bounding box center [643, 52] width 5 height 7
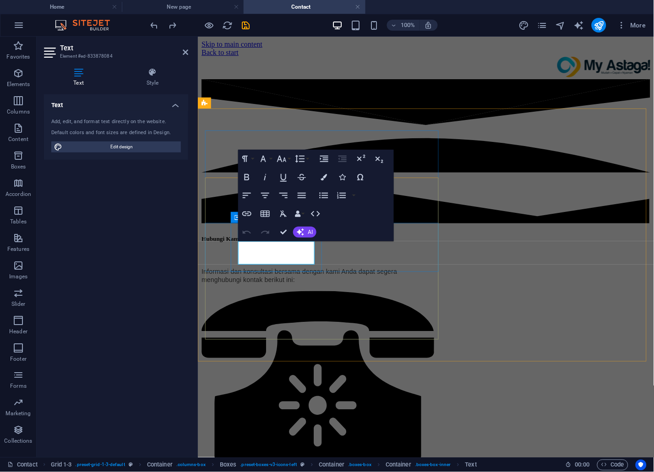
drag, startPoint x: 276, startPoint y: 257, endPoint x: 242, endPoint y: 262, distance: 34.2
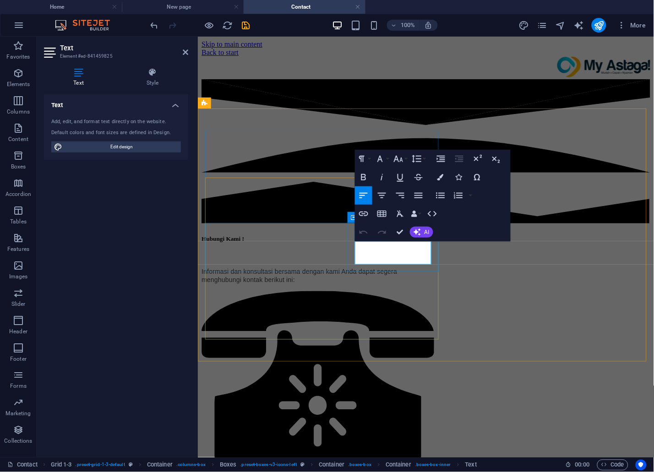
drag, startPoint x: 401, startPoint y: 259, endPoint x: 357, endPoint y: 245, distance: 46.7
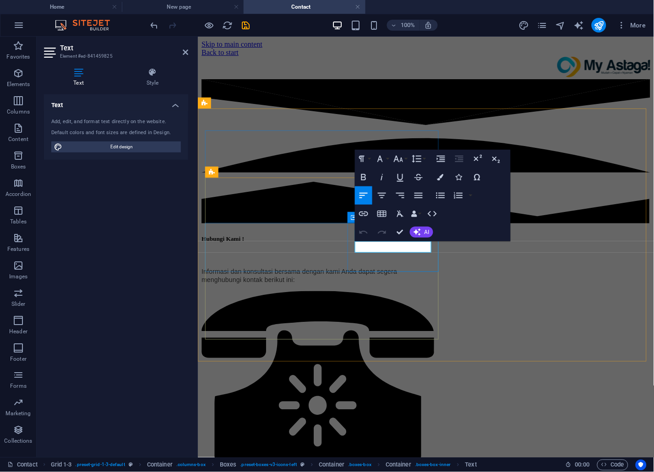
click at [400, 156] on icon "button" at bounding box center [398, 158] width 11 height 11
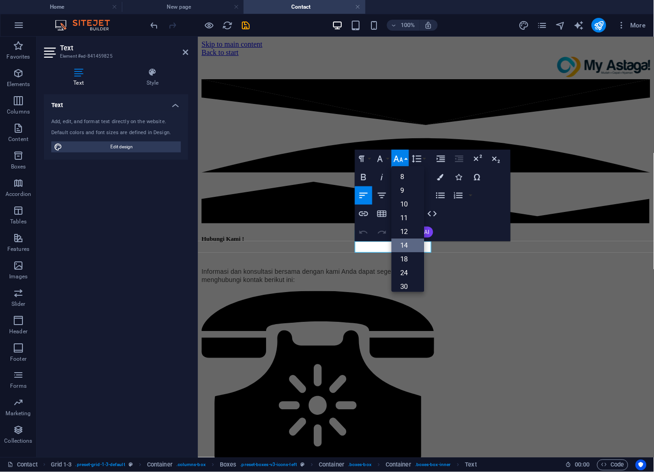
click at [402, 241] on link "14" at bounding box center [408, 246] width 33 height 14
click at [400, 159] on icon "button" at bounding box center [398, 158] width 11 height 11
click at [405, 186] on link "18" at bounding box center [408, 186] width 33 height 14
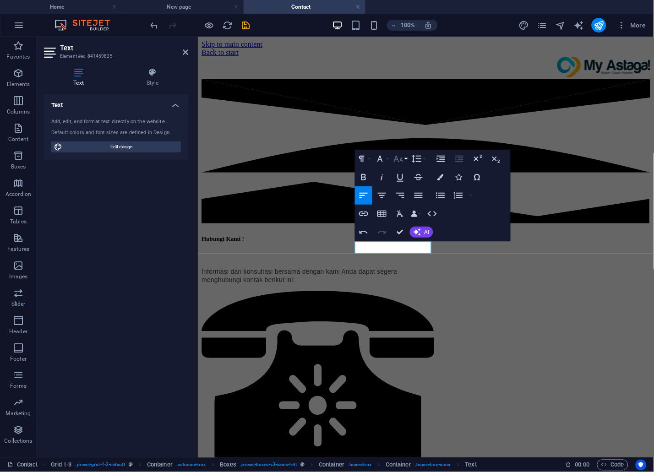
click at [401, 159] on icon "button" at bounding box center [399, 159] width 10 height 6
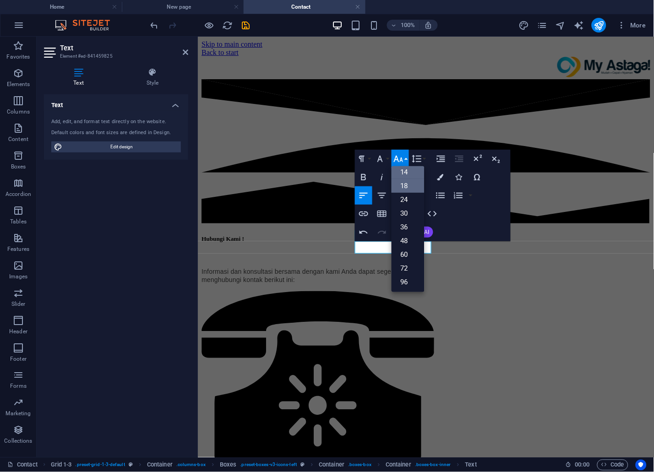
click at [405, 171] on link "14" at bounding box center [408, 172] width 33 height 14
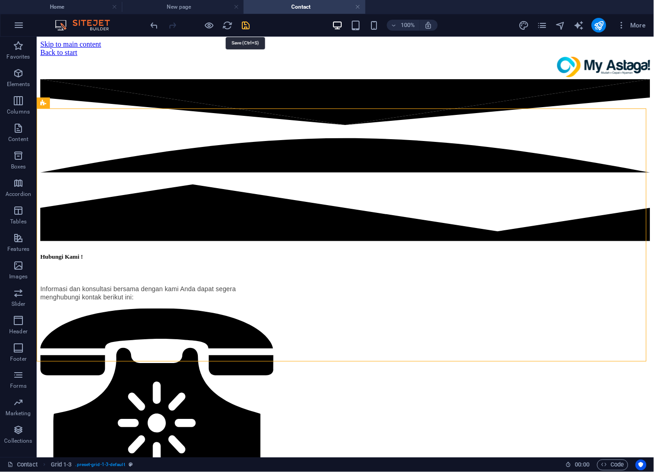
click at [247, 23] on icon "save" at bounding box center [246, 25] width 11 height 11
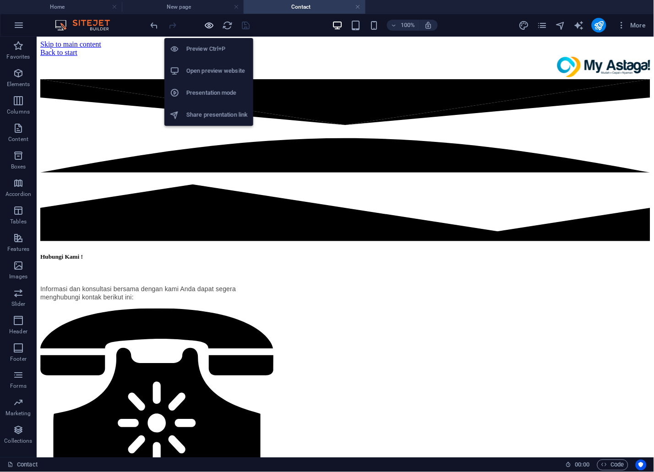
click at [208, 24] on icon "button" at bounding box center [209, 25] width 11 height 11
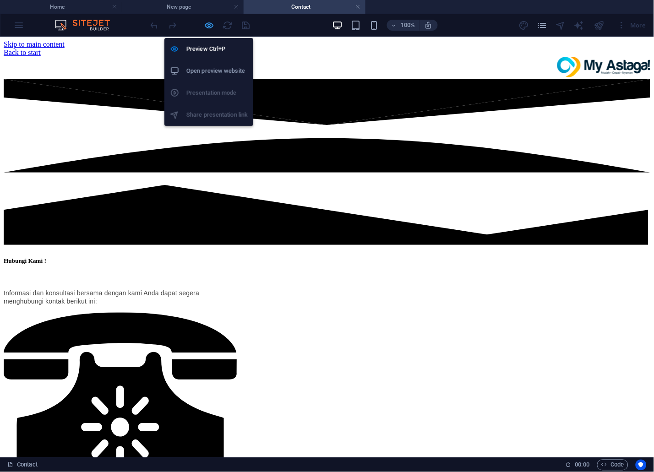
click at [213, 22] on icon "button" at bounding box center [209, 25] width 11 height 11
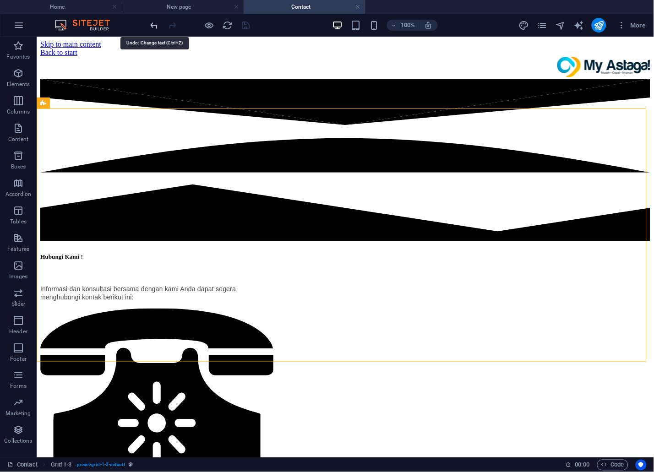
click at [156, 27] on icon "undo" at bounding box center [154, 25] width 11 height 11
click at [247, 25] on icon "save" at bounding box center [246, 25] width 11 height 11
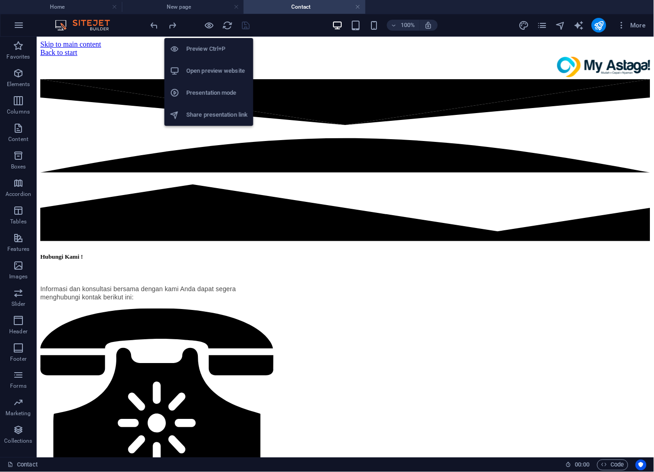
click at [211, 26] on icon "button" at bounding box center [209, 25] width 11 height 11
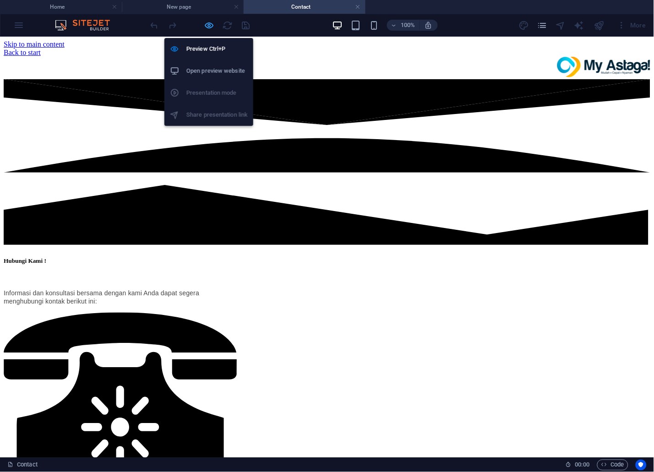
click at [210, 22] on icon "button" at bounding box center [209, 25] width 11 height 11
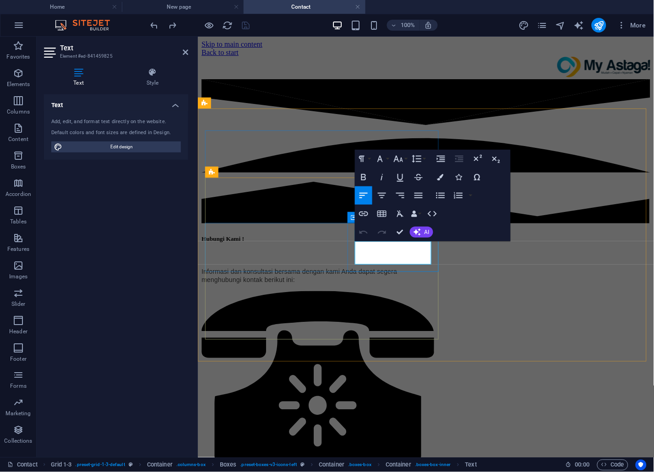
drag, startPoint x: 380, startPoint y: 257, endPoint x: 355, endPoint y: 244, distance: 28.7
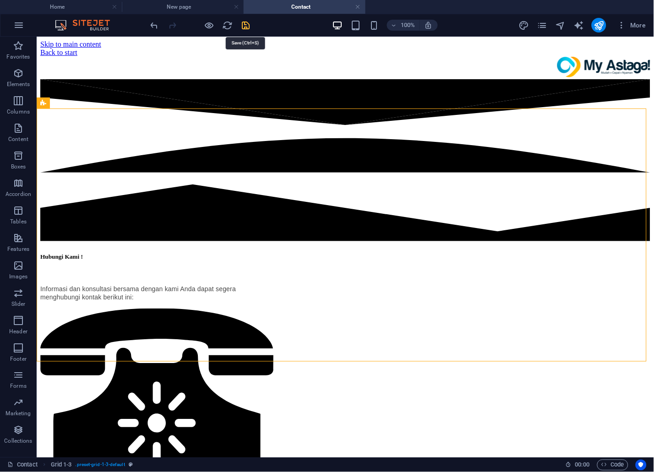
click at [245, 26] on icon "save" at bounding box center [246, 25] width 11 height 11
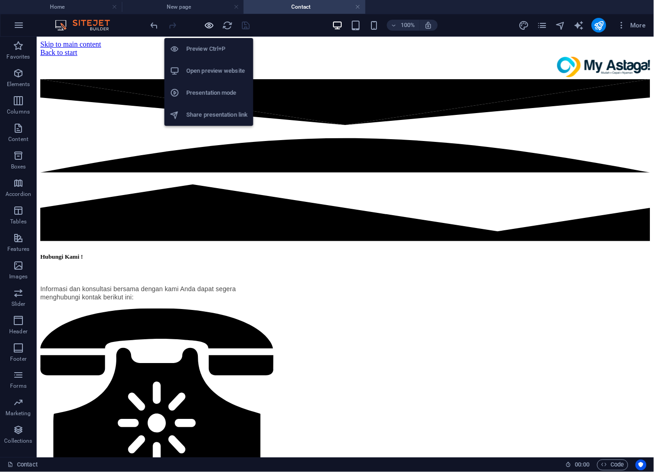
click at [206, 23] on icon "button" at bounding box center [209, 25] width 11 height 11
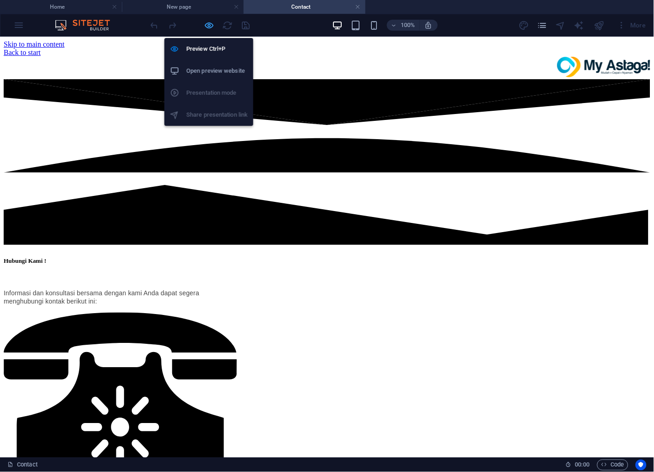
click at [209, 23] on icon "button" at bounding box center [209, 25] width 11 height 11
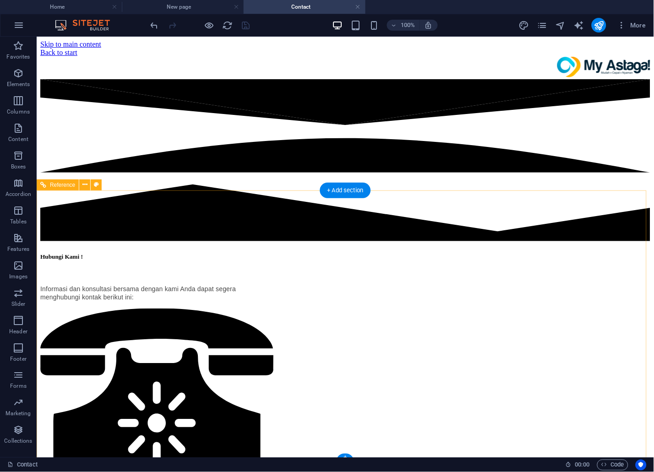
scroll to position [292, 0]
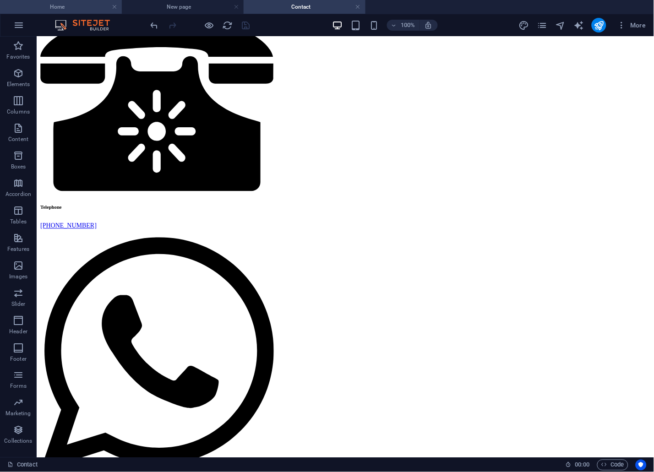
drag, startPoint x: 76, startPoint y: 3, endPoint x: 209, endPoint y: 225, distance: 259.1
click at [76, 3] on h4 "Home" at bounding box center [61, 7] width 122 height 10
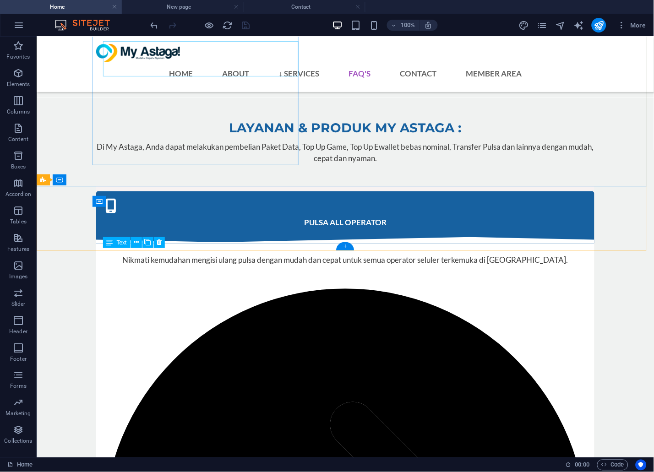
scroll to position [2655, 0]
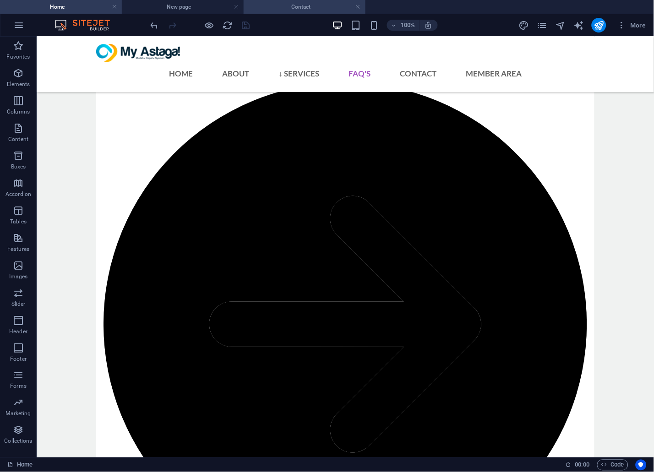
click at [317, 3] on h4 "Contact" at bounding box center [305, 7] width 122 height 10
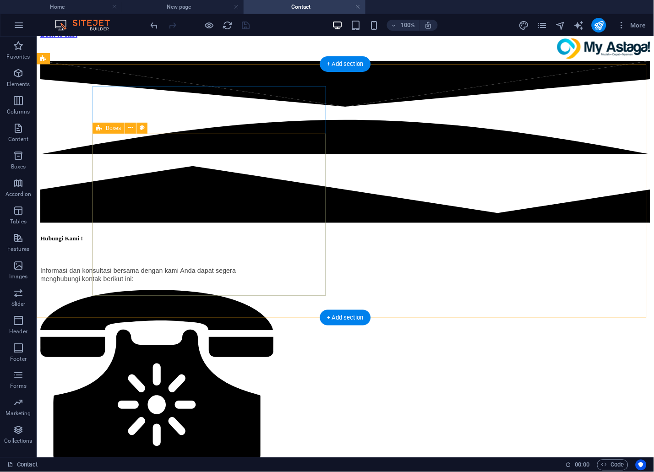
scroll to position [51, 0]
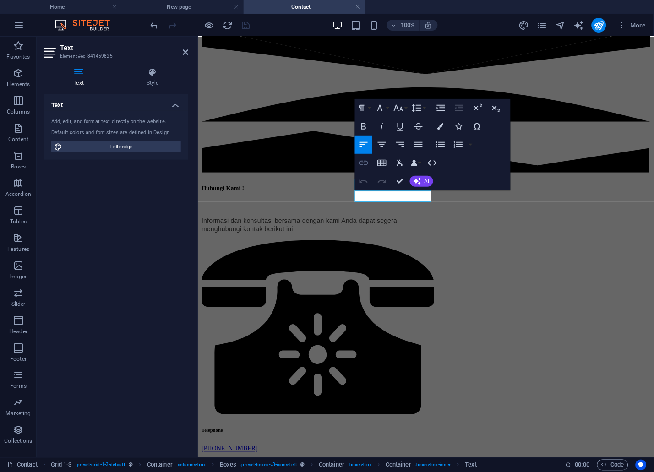
click at [362, 162] on icon "button" at bounding box center [363, 163] width 11 height 11
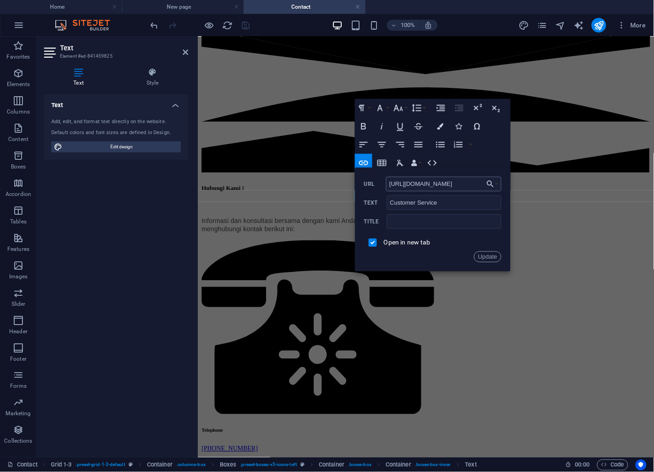
click at [431, 185] on input "[URL][DOMAIN_NAME]" at bounding box center [443, 184] width 115 height 15
click at [101, 13] on li "Home" at bounding box center [61, 7] width 122 height 14
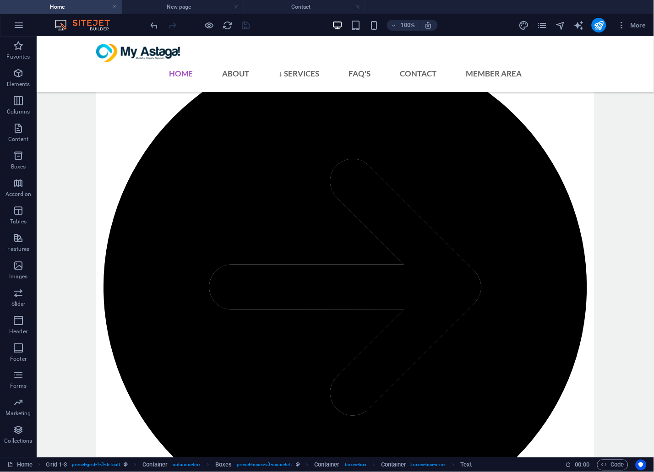
scroll to position [0, 0]
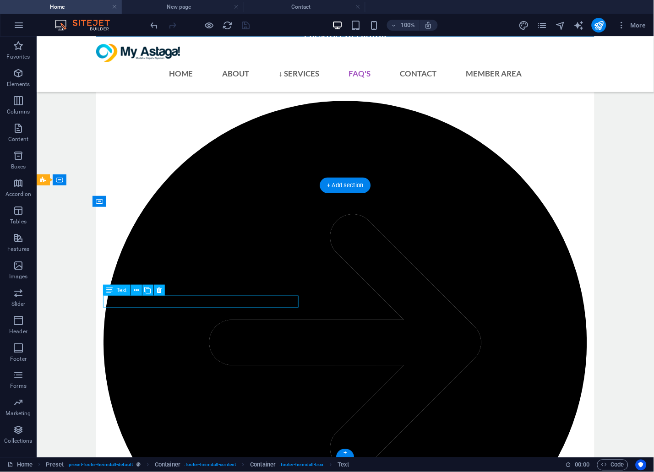
scroll to position [2700, 0]
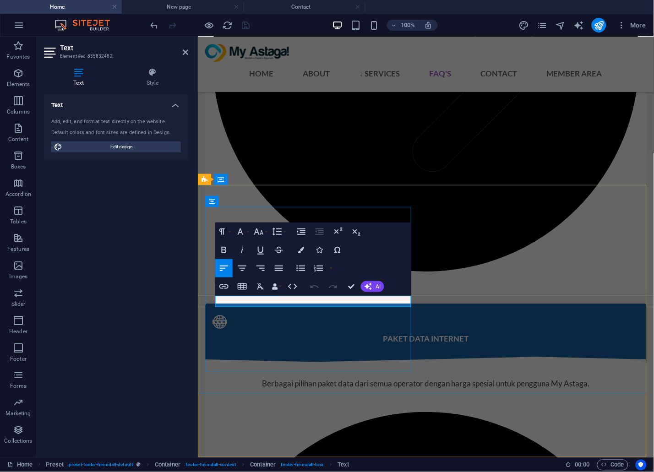
drag, startPoint x: 314, startPoint y: 305, endPoint x: 252, endPoint y: 300, distance: 62.5
drag, startPoint x: 316, startPoint y: 304, endPoint x: 251, endPoint y: 302, distance: 65.1
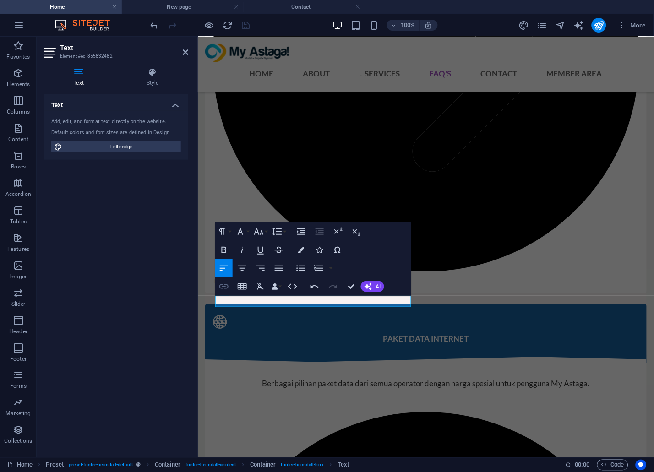
click at [222, 289] on icon "button" at bounding box center [223, 287] width 9 height 5
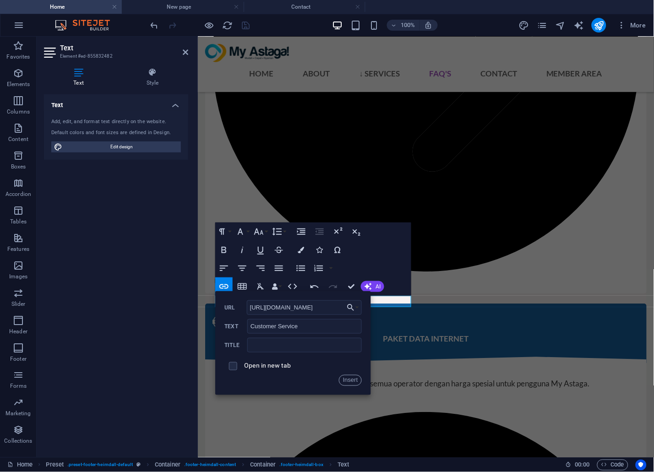
type input "[URL][DOMAIN_NAME]"
click at [285, 365] on label "Open in new tab" at bounding box center [267, 365] width 47 height 7
click at [355, 378] on button "Insert" at bounding box center [350, 380] width 23 height 11
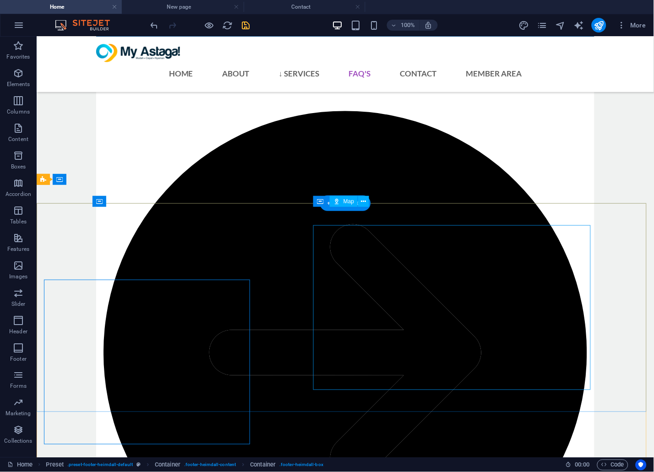
scroll to position [2632, 0]
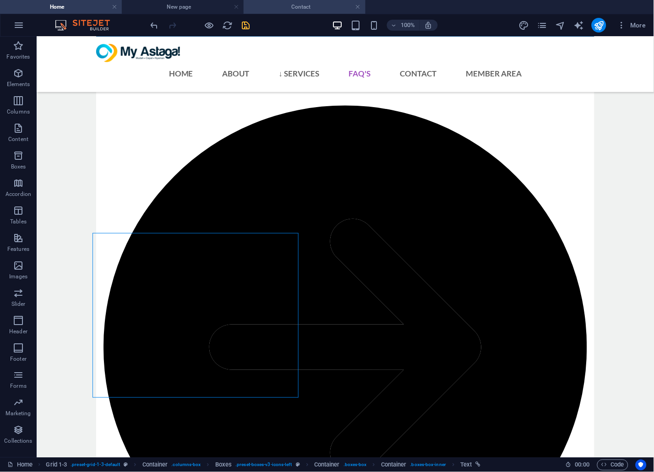
click at [280, 2] on h4 "Contact" at bounding box center [305, 7] width 122 height 10
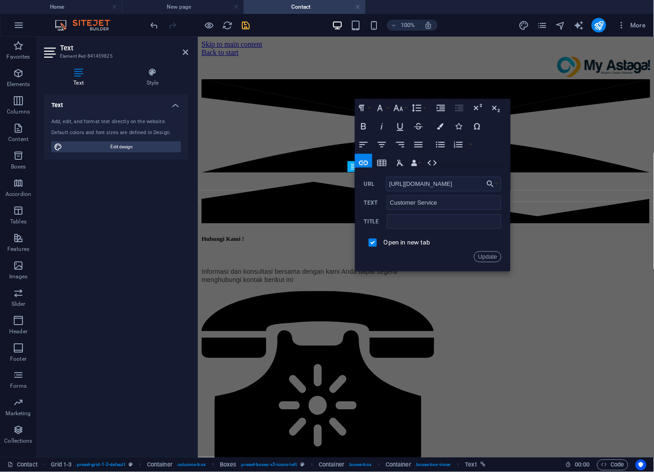
scroll to position [51, 0]
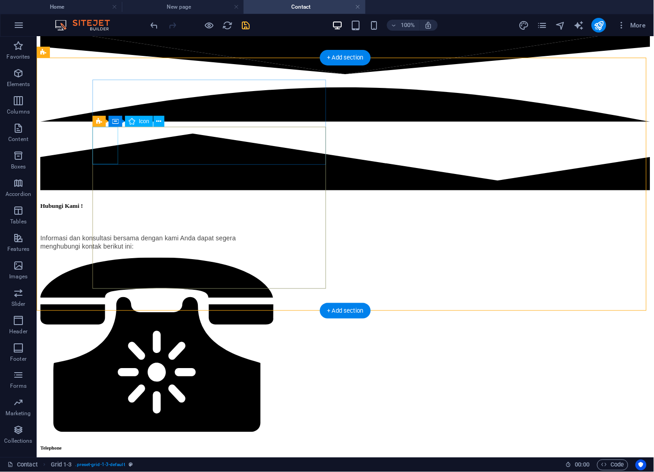
click at [102, 257] on figure at bounding box center [157, 345] width 234 height 176
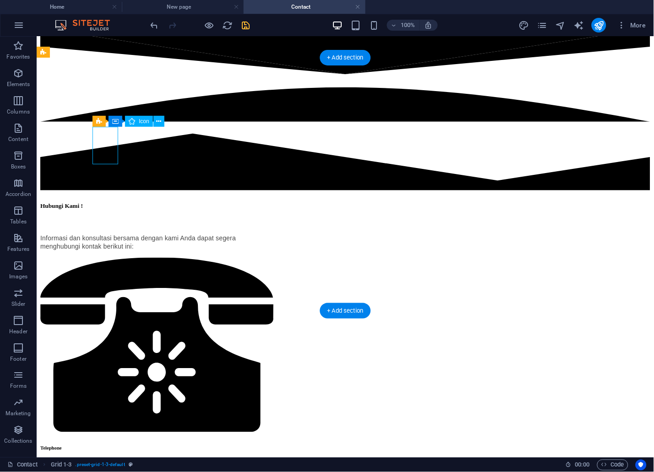
click at [102, 257] on figure at bounding box center [157, 345] width 234 height 176
select select "xMidYMid"
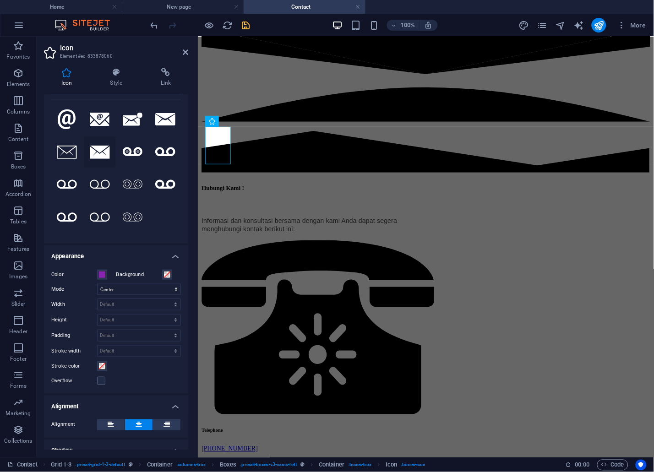
scroll to position [0, 0]
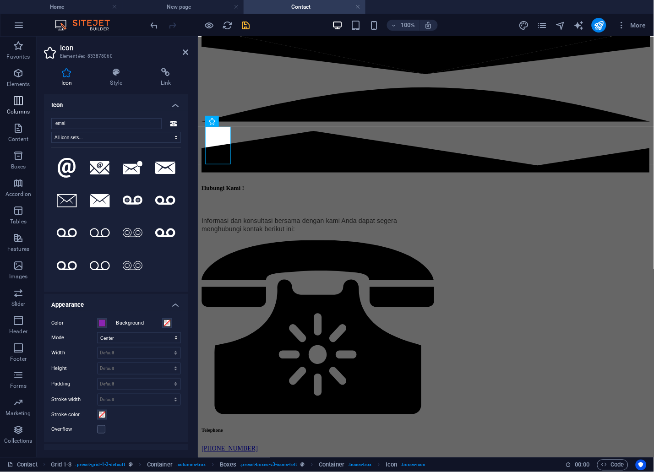
drag, startPoint x: 66, startPoint y: 120, endPoint x: 14, endPoint y: 115, distance: 52.1
click at [14, 115] on section "Favorites Elements Columns Content Boxes Accordion Tables Features Images Slide…" at bounding box center [327, 247] width 654 height 421
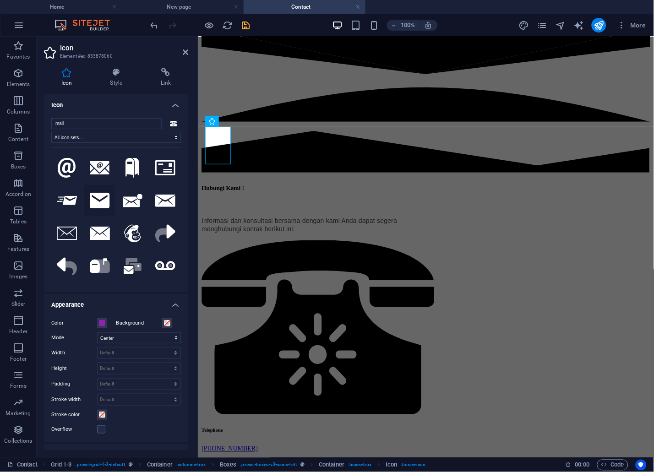
type input "mail"
click at [95, 199] on icon at bounding box center [100, 201] width 20 height 16
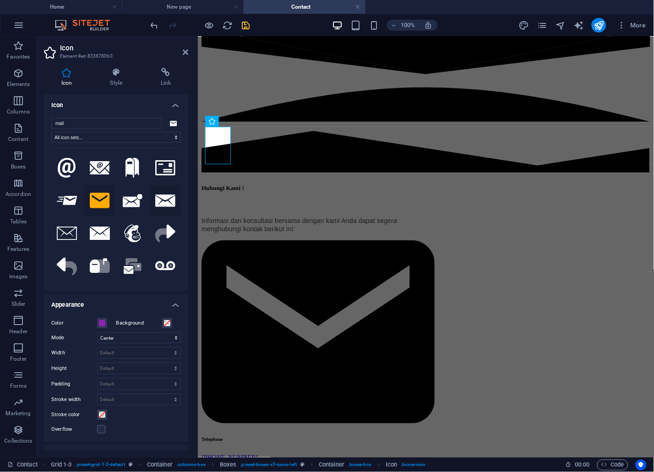
click at [163, 197] on icon at bounding box center [165, 201] width 20 height 12
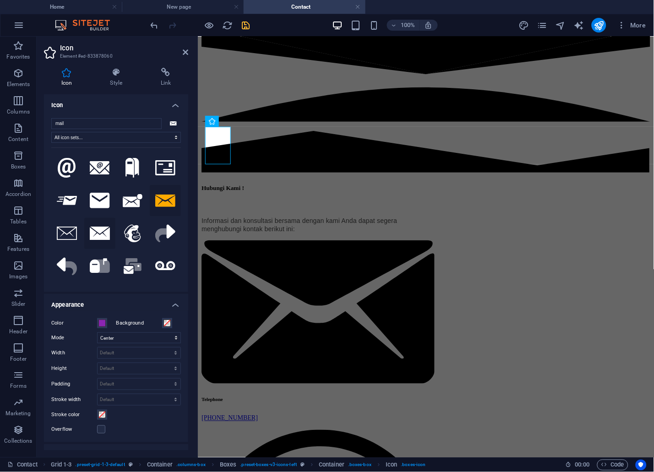
click at [99, 227] on icon at bounding box center [100, 233] width 20 height 13
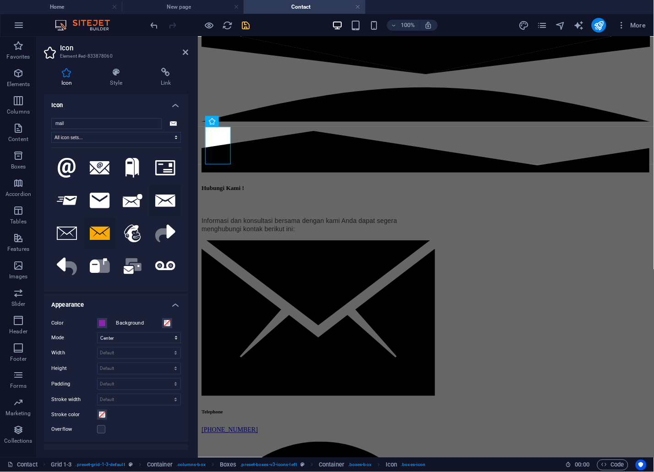
click at [160, 202] on icon at bounding box center [165, 201] width 20 height 12
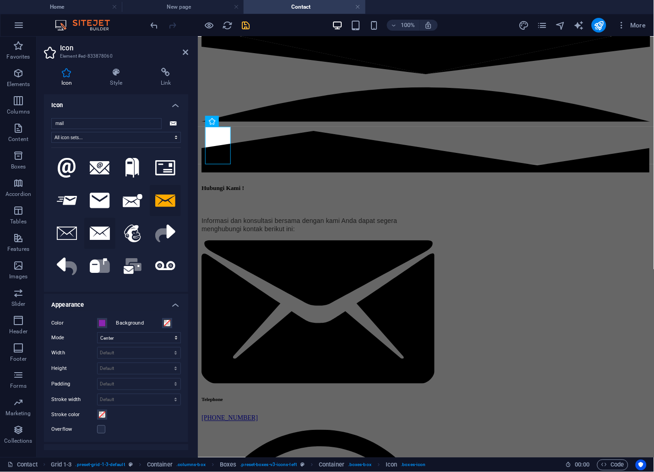
click at [103, 234] on icon at bounding box center [100, 233] width 20 height 13
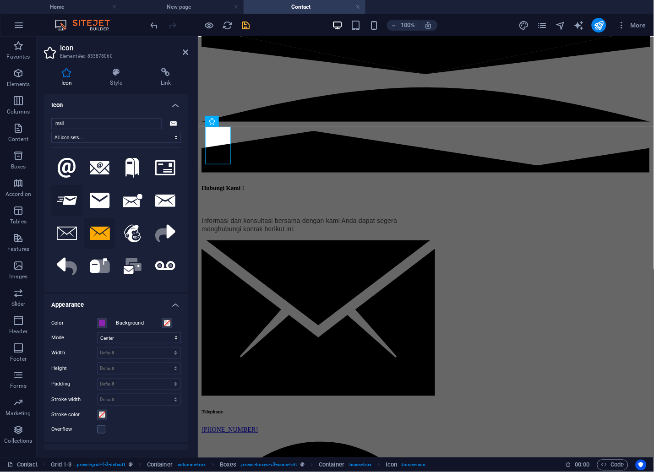
click at [65, 191] on button at bounding box center [66, 200] width 31 height 31
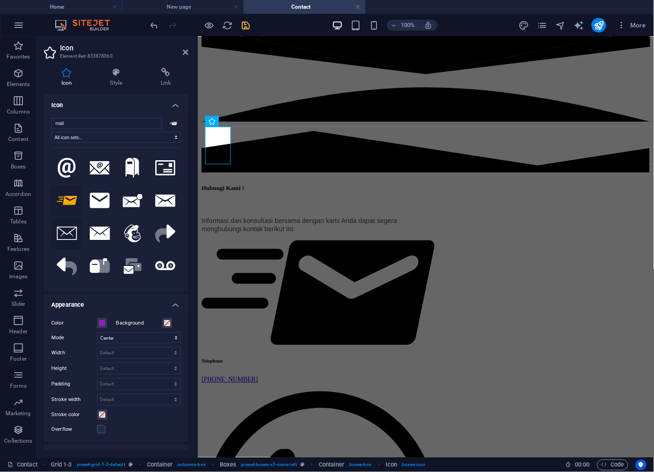
click at [71, 237] on icon at bounding box center [67, 233] width 20 height 13
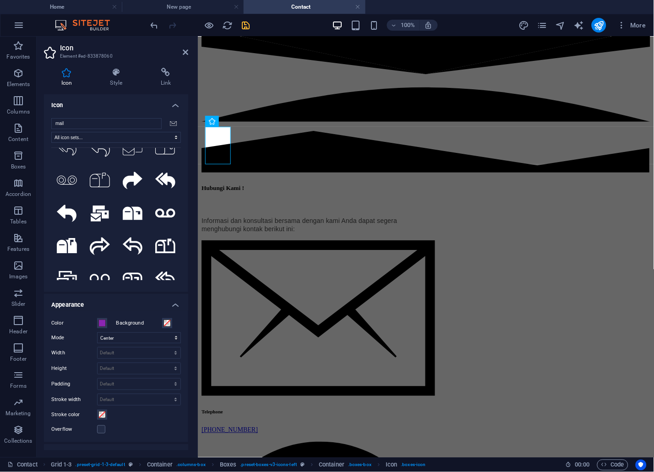
scroll to position [407, 0]
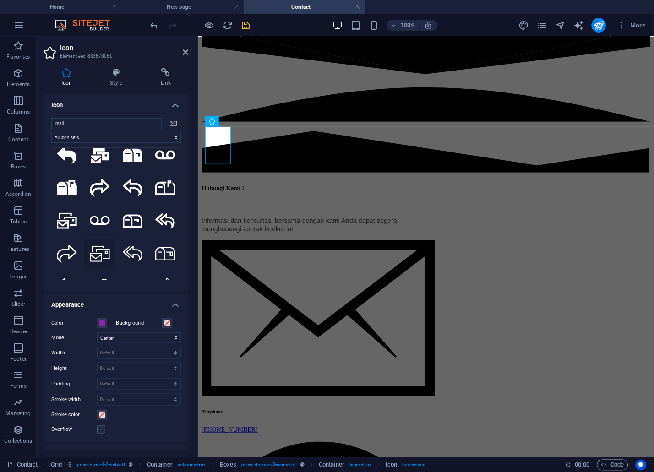
click at [92, 246] on icon at bounding box center [100, 254] width 20 height 16
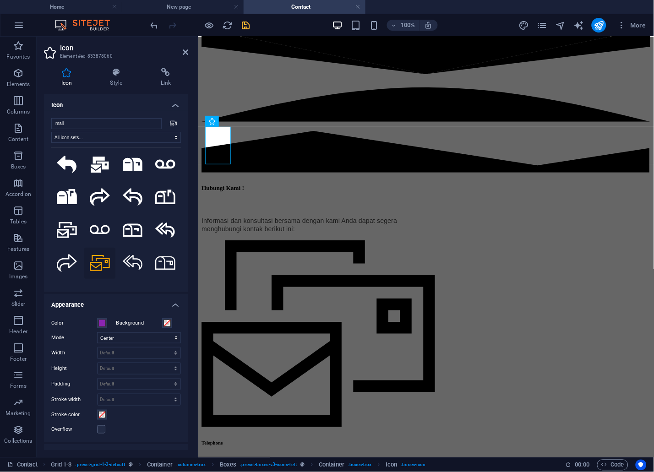
scroll to position [378, 0]
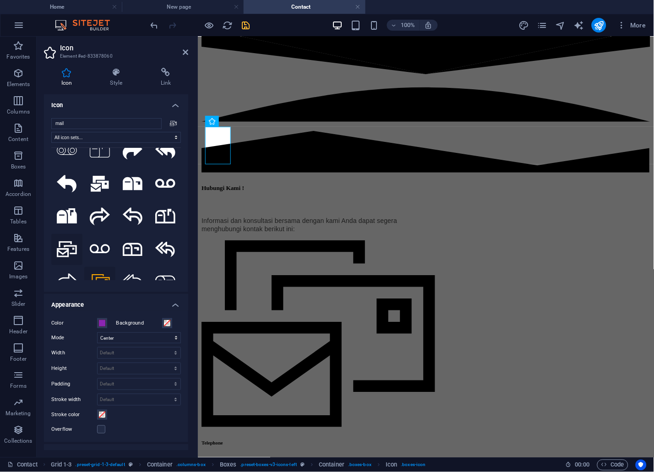
click at [60, 241] on icon at bounding box center [67, 249] width 20 height 16
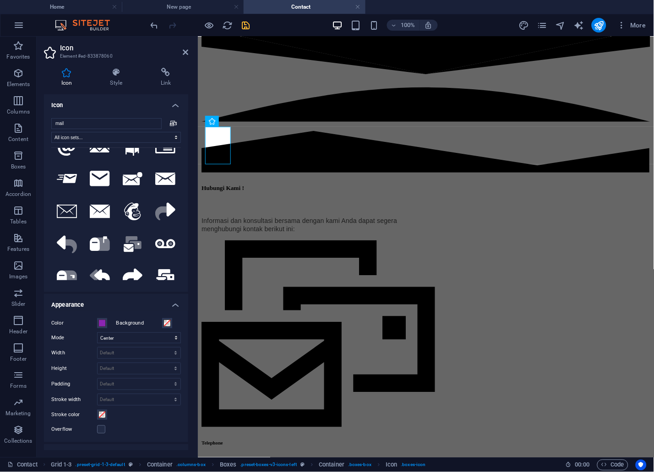
scroll to position [0, 0]
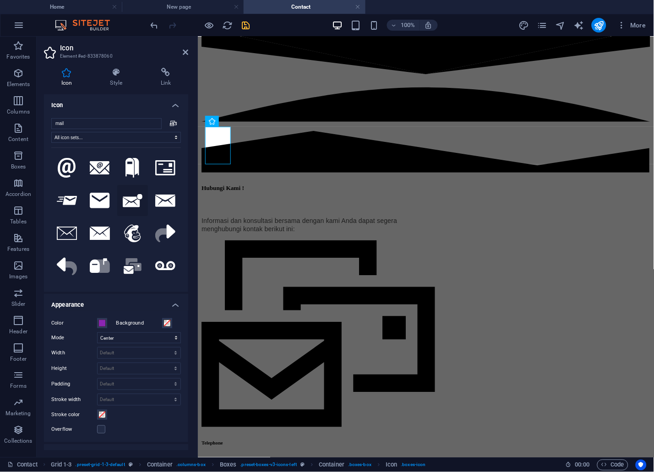
click at [135, 202] on icon at bounding box center [133, 200] width 20 height 13
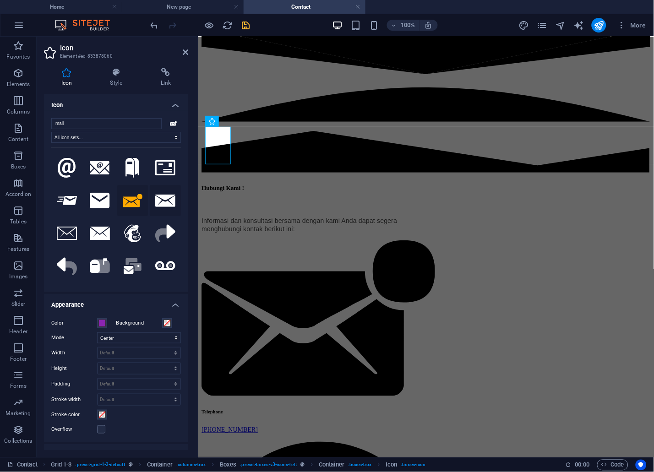
click at [164, 199] on icon at bounding box center [165, 201] width 20 height 12
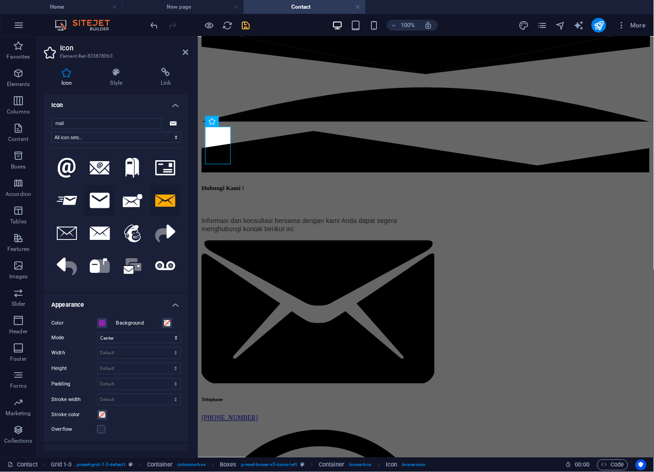
click at [95, 194] on icon at bounding box center [100, 201] width 20 height 16
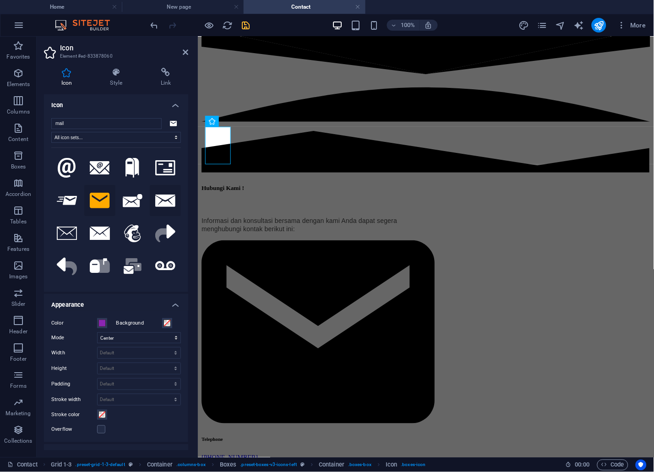
click at [153, 193] on button at bounding box center [165, 200] width 31 height 31
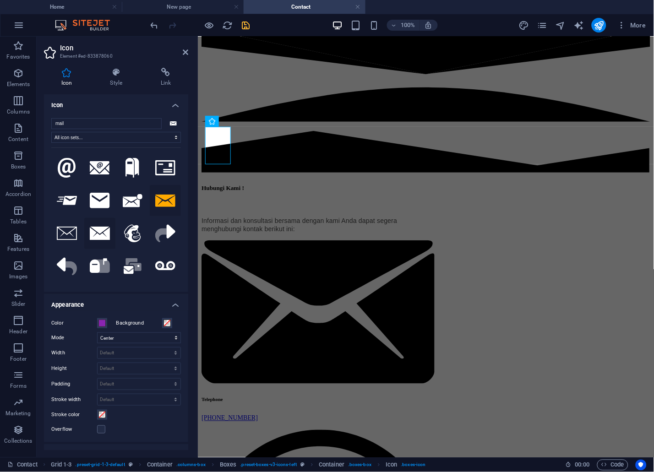
click at [100, 233] on icon at bounding box center [100, 233] width 20 height 13
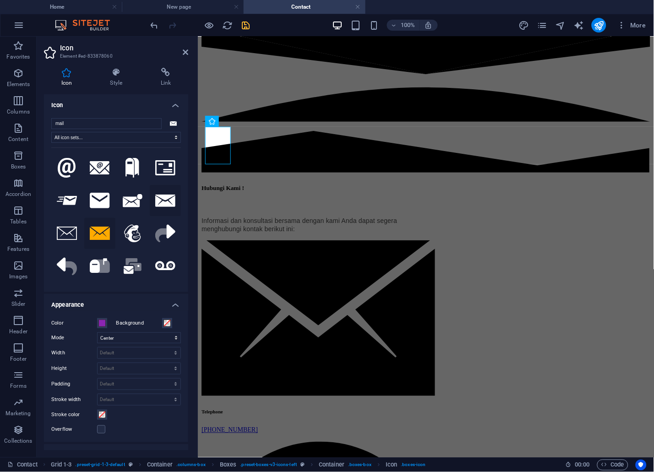
drag, startPoint x: 166, startPoint y: 198, endPoint x: 154, endPoint y: 201, distance: 12.2
click at [166, 198] on icon at bounding box center [165, 201] width 20 height 12
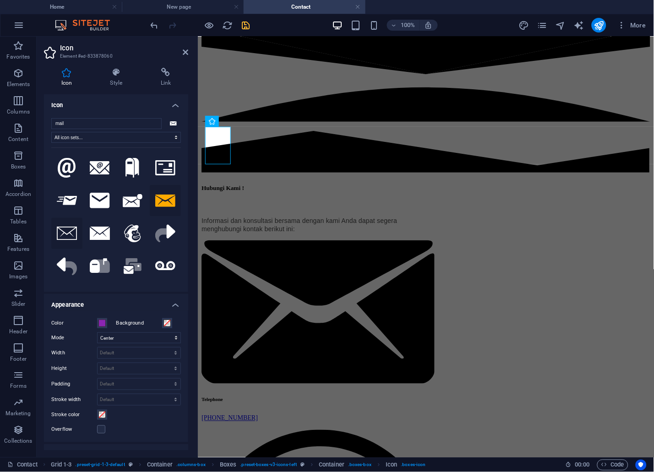
click at [67, 234] on icon at bounding box center [67, 233] width 20 height 13
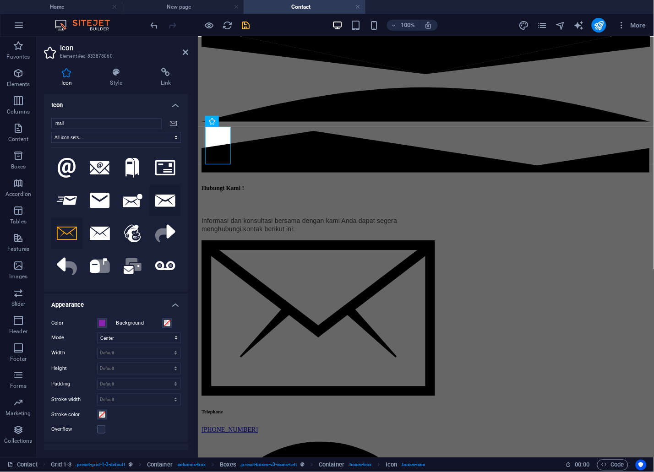
click at [168, 199] on icon at bounding box center [165, 201] width 20 height 12
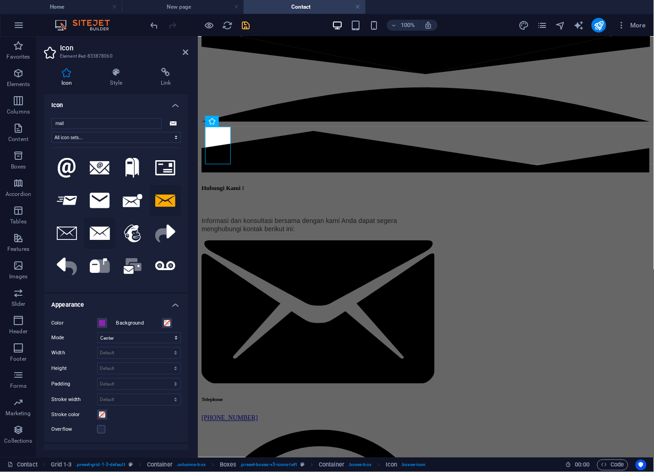
click at [91, 230] on icon at bounding box center [100, 233] width 20 height 13
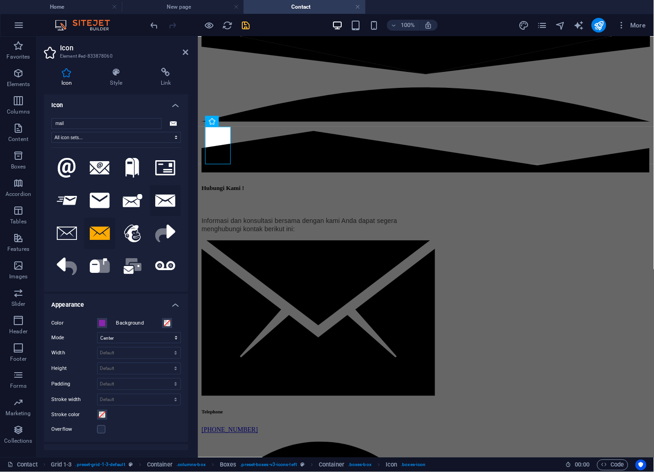
click at [158, 202] on icon at bounding box center [165, 201] width 20 height 12
